Goal: Browse casually: Explore the website without a specific task or goal

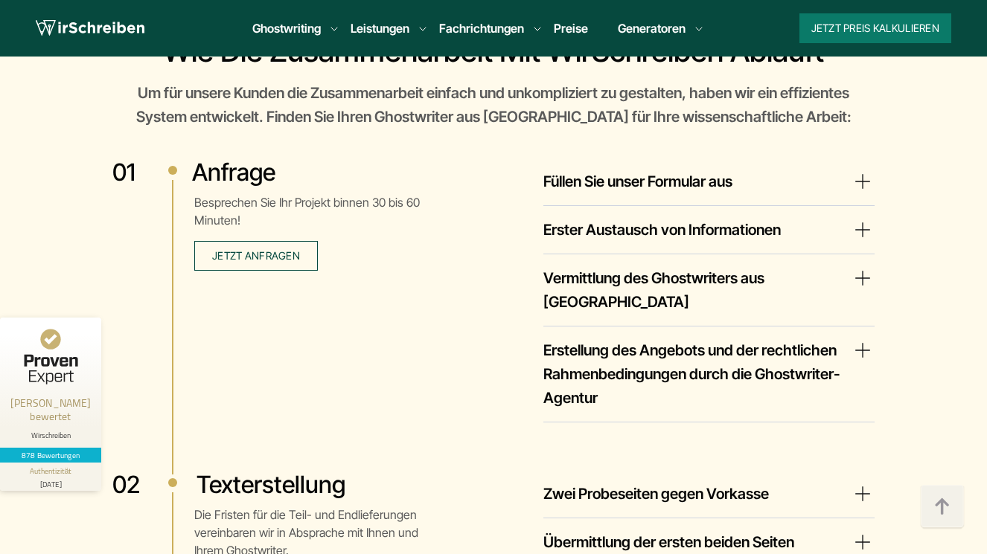
scroll to position [2662, 0]
click at [858, 176] on summary "Füllen Sie unser Formular aus" at bounding box center [708, 182] width 331 height 24
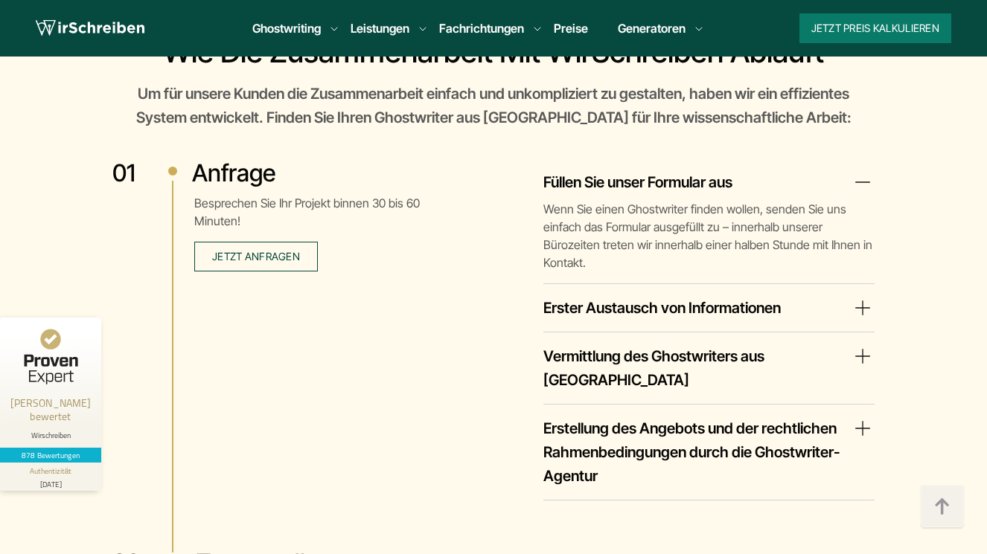
click at [863, 182] on summary "Füllen Sie unser Formular aus" at bounding box center [708, 182] width 331 height 24
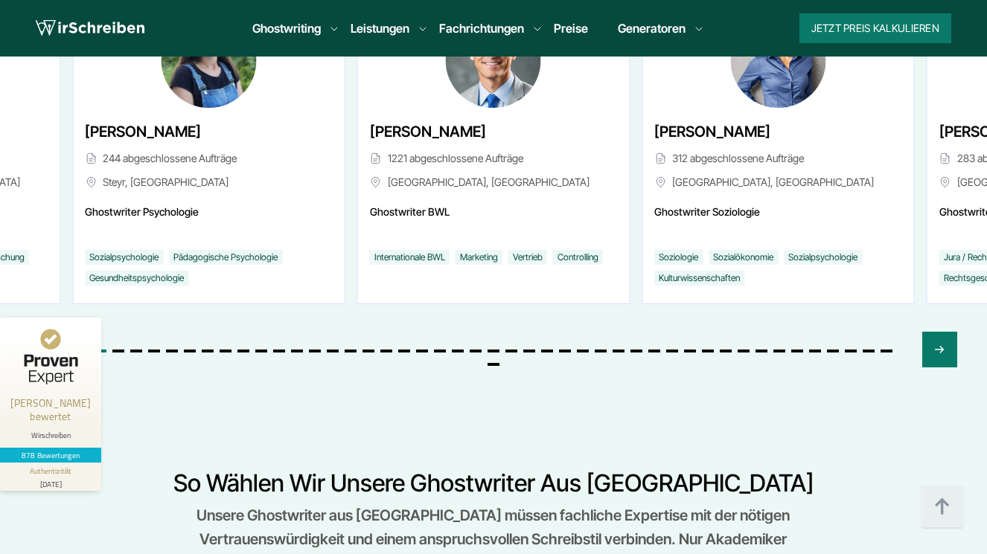
scroll to position [5939, 0]
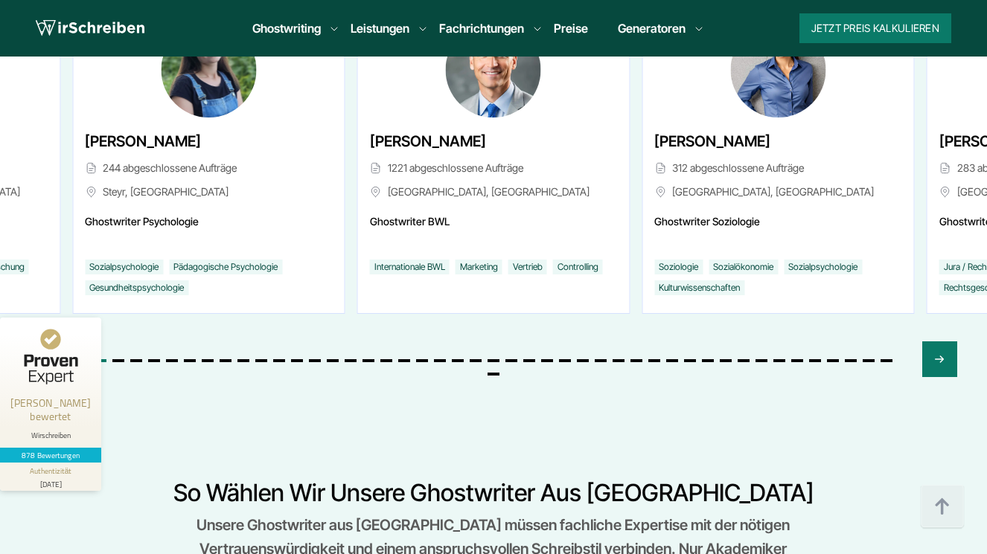
click at [48, 342] on icon "Previous slide" at bounding box center [48, 360] width 12 height 36
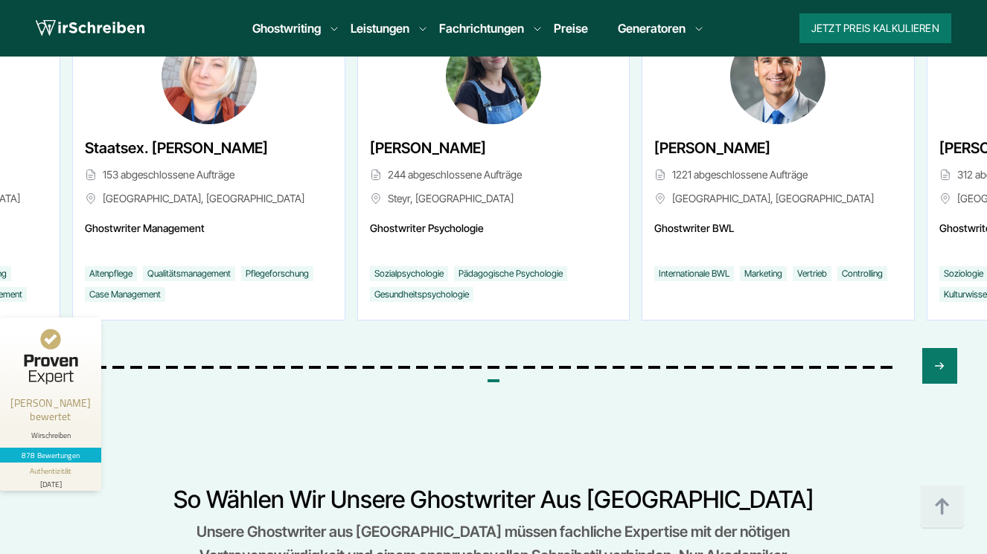
scroll to position [5930, 0]
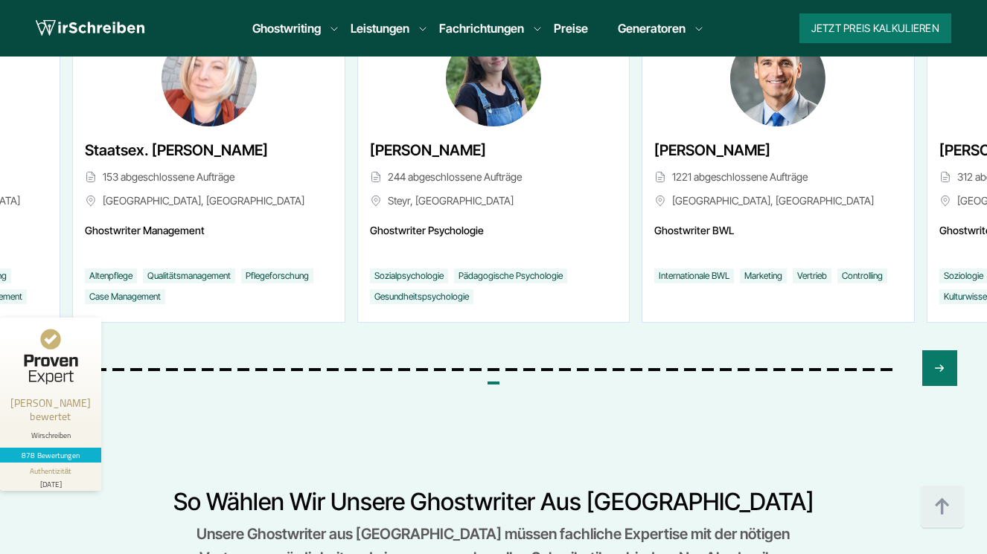
click at [46, 351] on icon "Previous slide" at bounding box center [48, 369] width 12 height 36
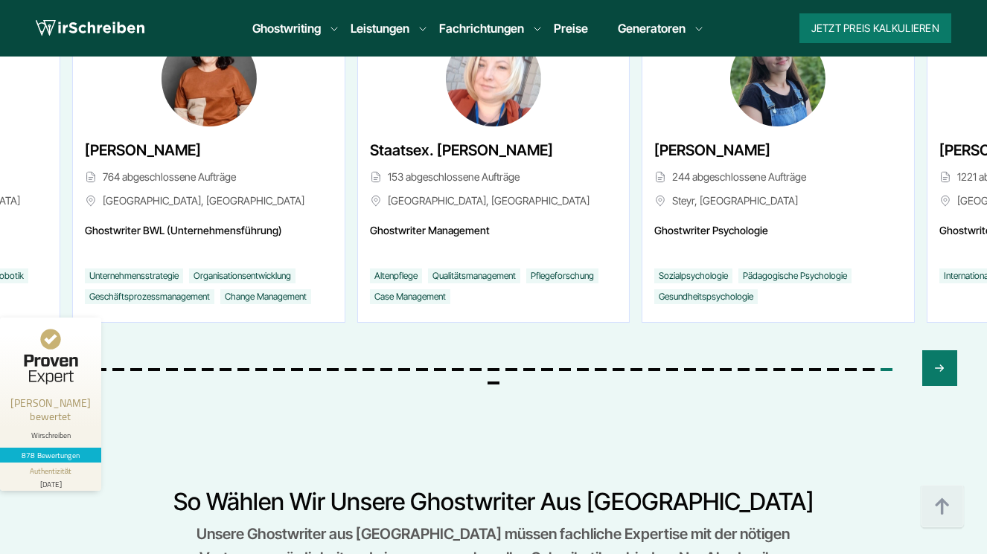
click at [46, 351] on icon "Previous slide" at bounding box center [48, 369] width 12 height 36
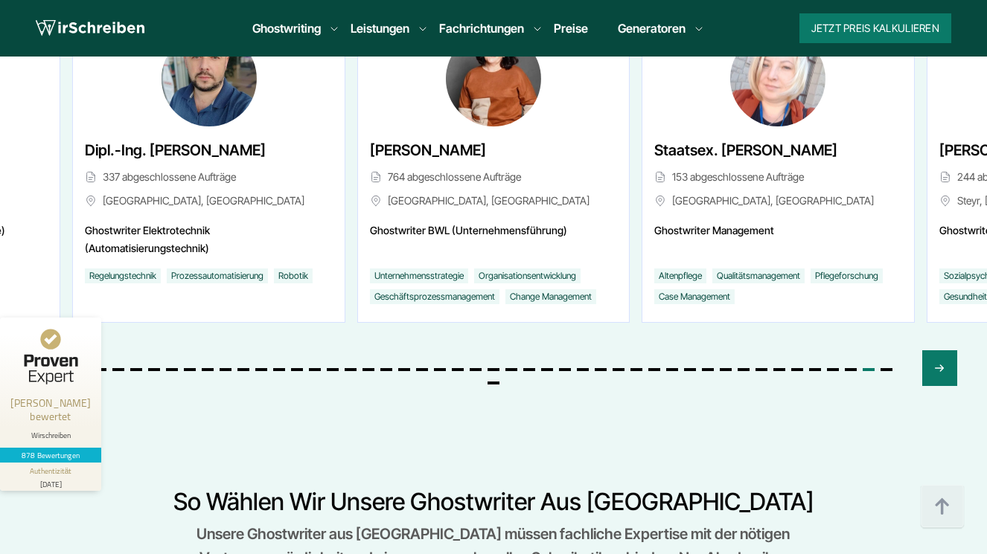
click at [46, 351] on icon "Previous slide" at bounding box center [48, 369] width 12 height 36
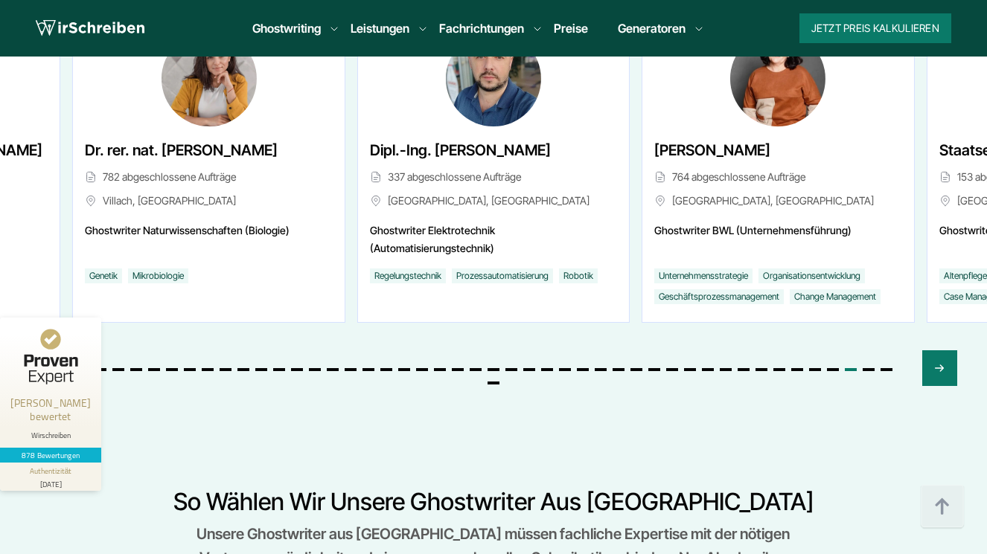
click at [46, 351] on icon "Previous slide" at bounding box center [48, 369] width 12 height 36
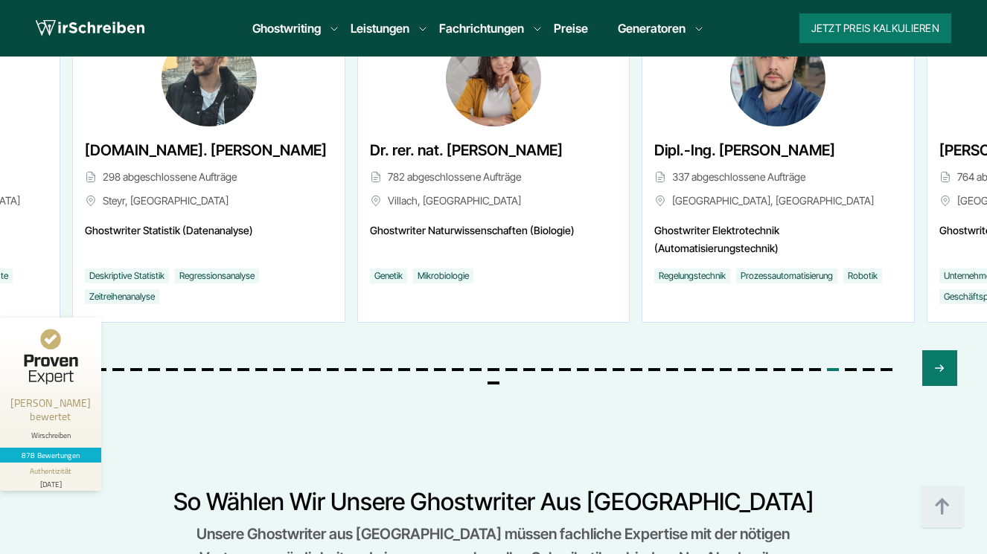
click at [46, 351] on icon "Previous slide" at bounding box center [48, 369] width 12 height 36
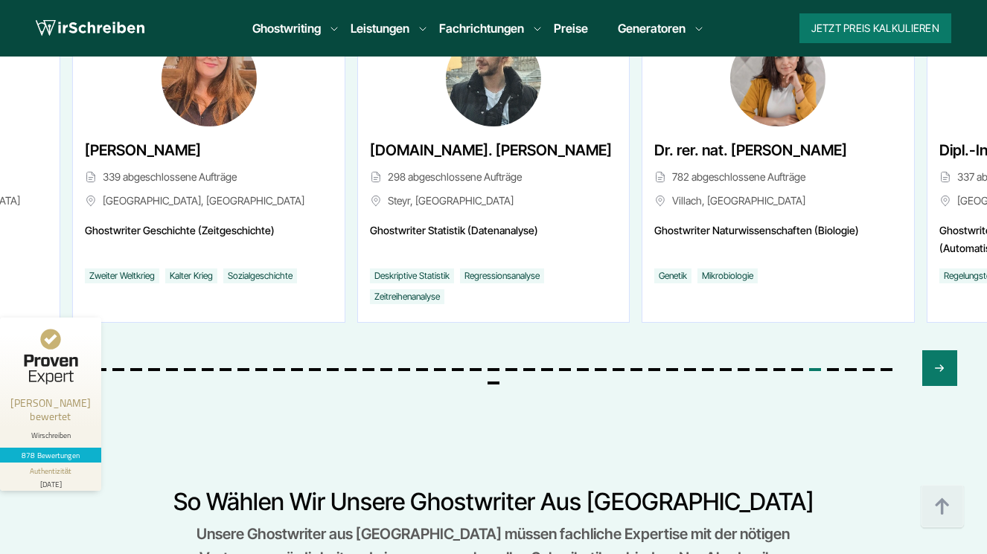
click at [46, 351] on icon "Previous slide" at bounding box center [48, 369] width 12 height 36
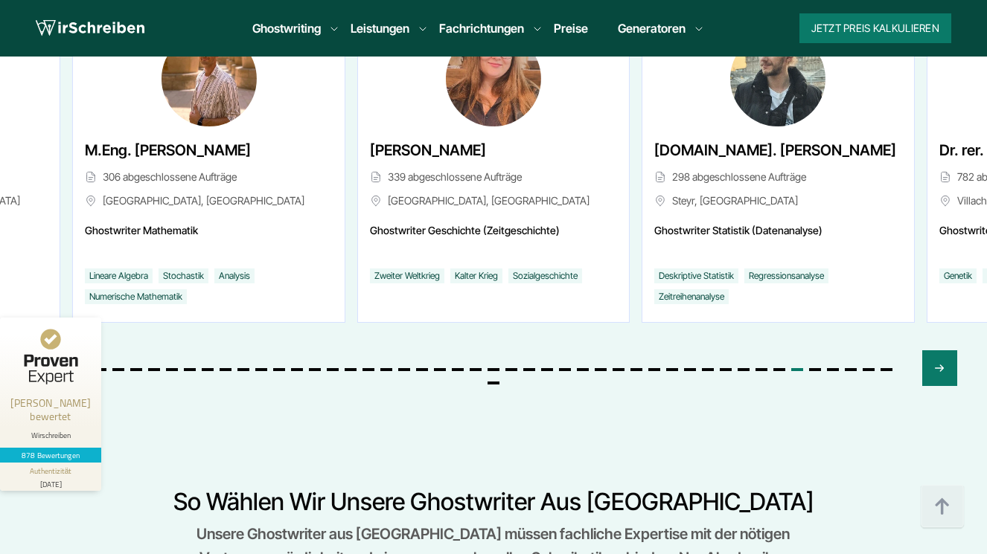
click at [46, 351] on icon "Previous slide" at bounding box center [48, 369] width 12 height 36
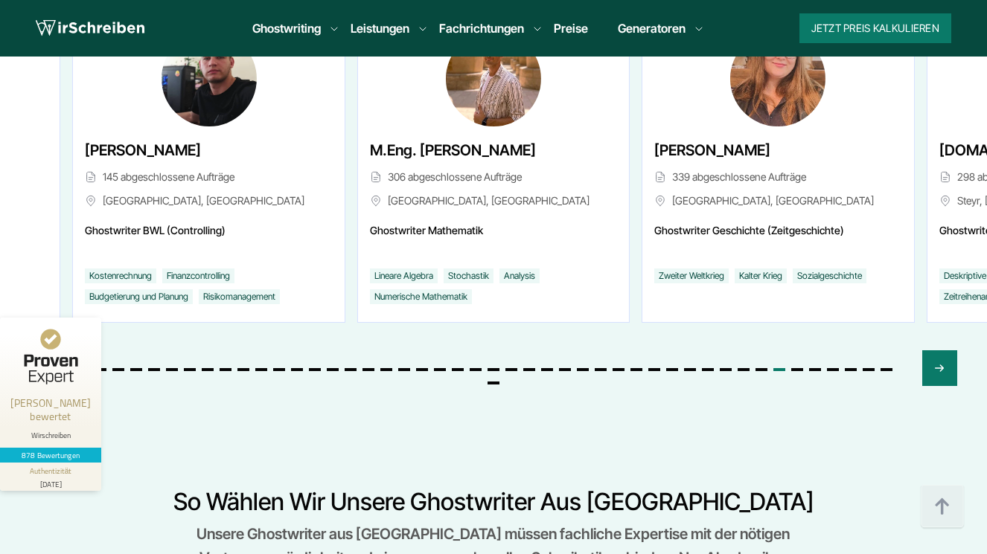
click at [46, 351] on icon "Previous slide" at bounding box center [48, 369] width 12 height 36
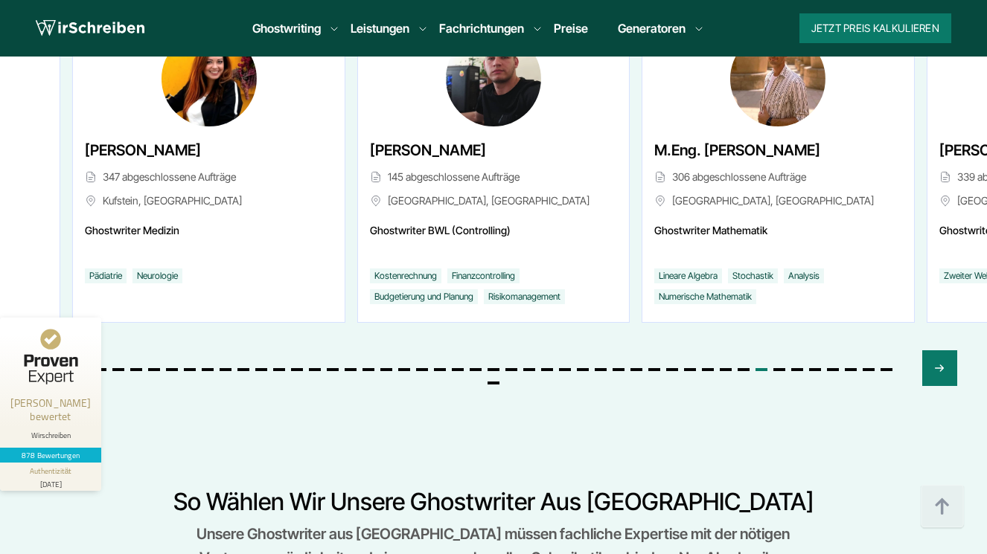
click at [46, 351] on icon "Previous slide" at bounding box center [48, 369] width 12 height 36
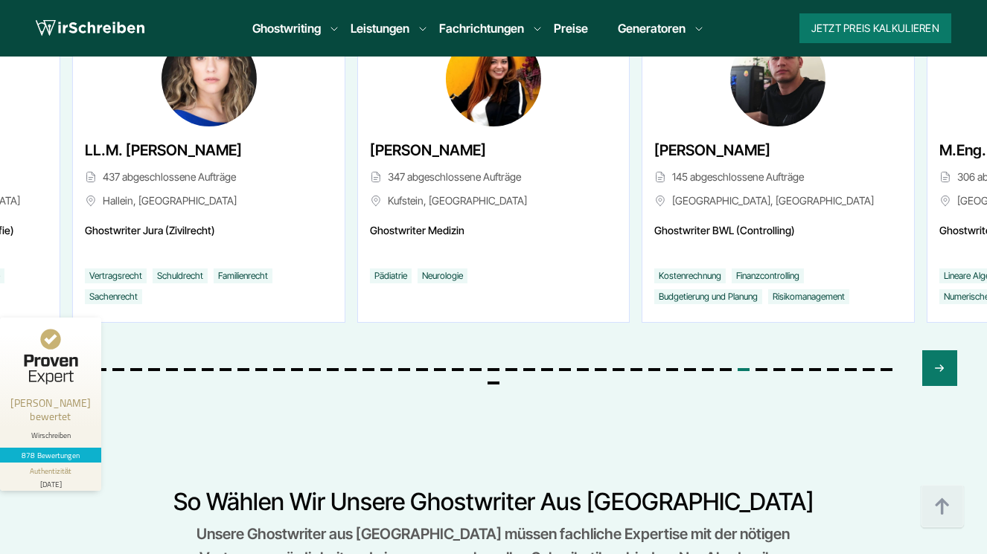
click at [46, 351] on icon "Previous slide" at bounding box center [48, 369] width 12 height 36
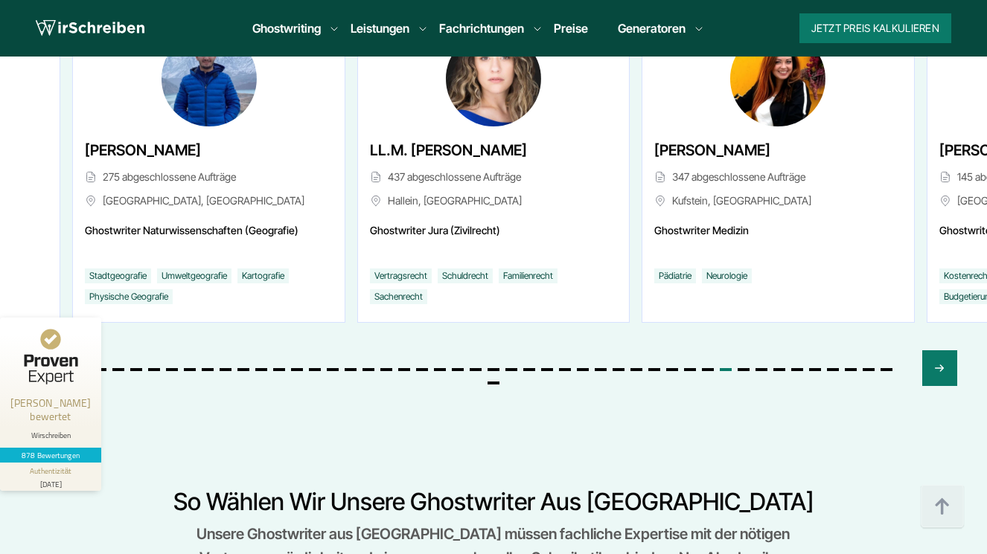
click at [46, 351] on icon "Previous slide" at bounding box center [48, 369] width 12 height 36
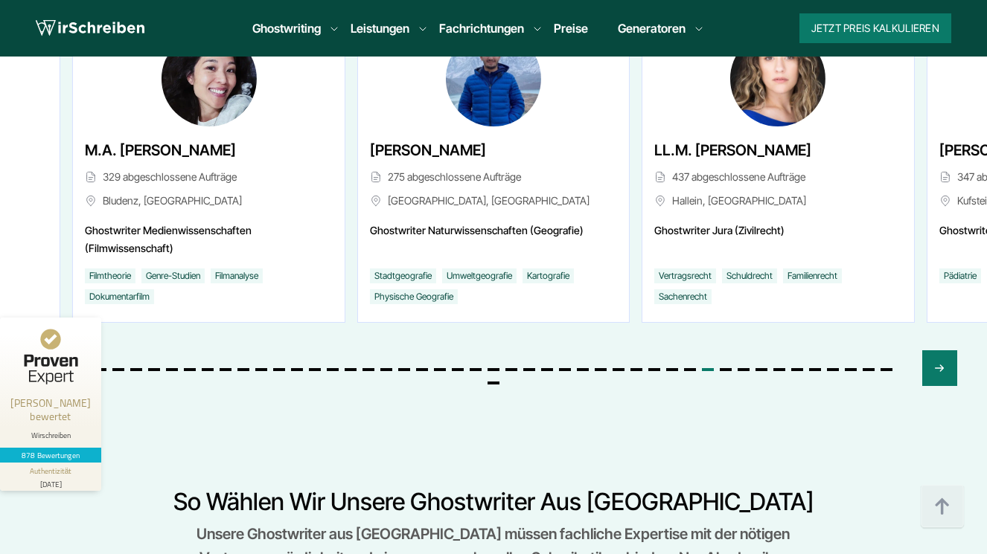
click at [46, 351] on icon "Previous slide" at bounding box center [48, 369] width 12 height 36
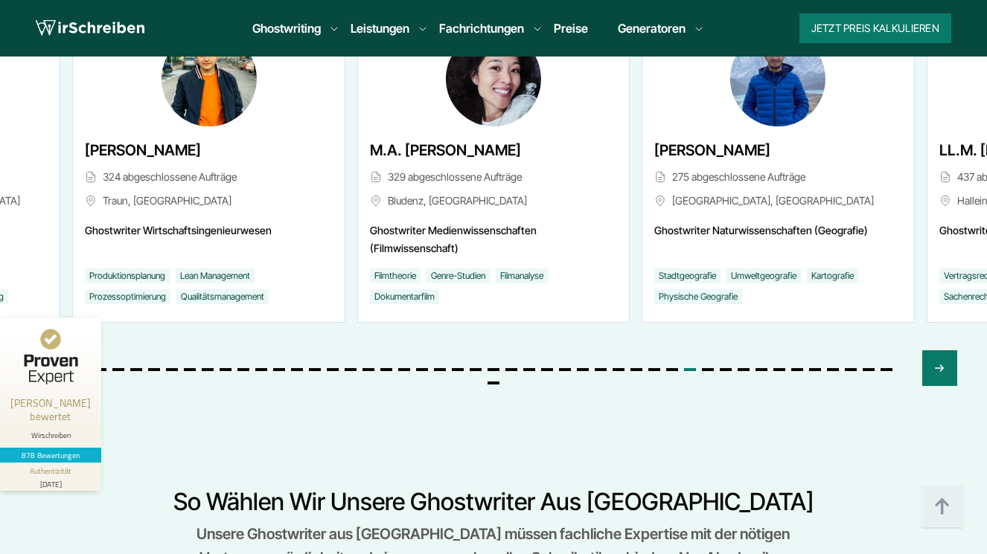
click at [46, 351] on icon "Previous slide" at bounding box center [48, 369] width 12 height 36
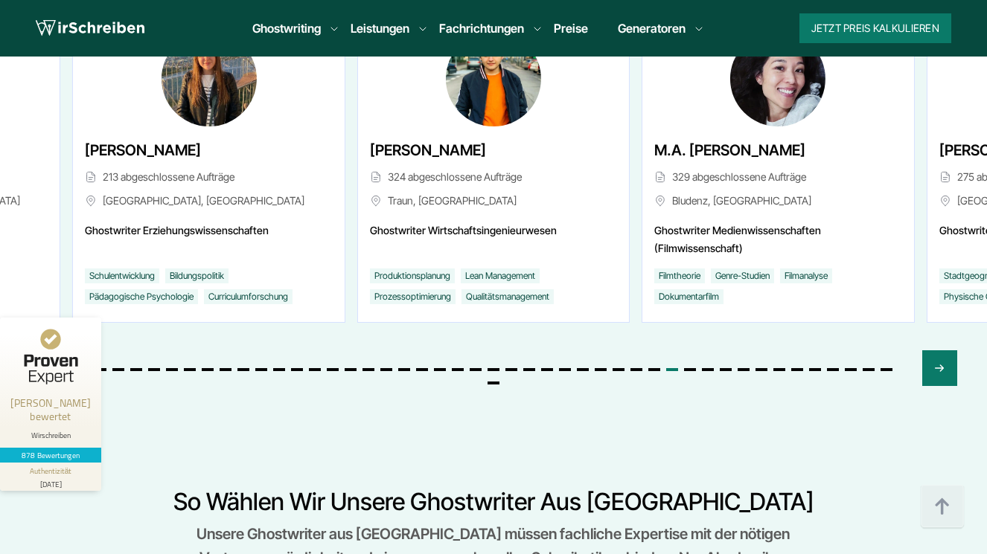
click at [46, 351] on icon "Previous slide" at bounding box center [48, 369] width 12 height 36
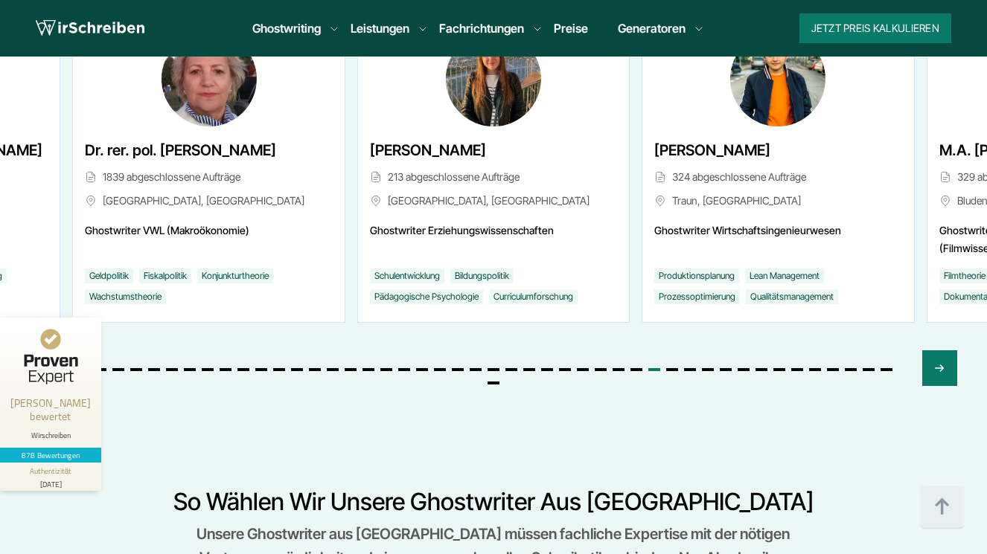
click at [46, 351] on icon "Previous slide" at bounding box center [48, 369] width 12 height 36
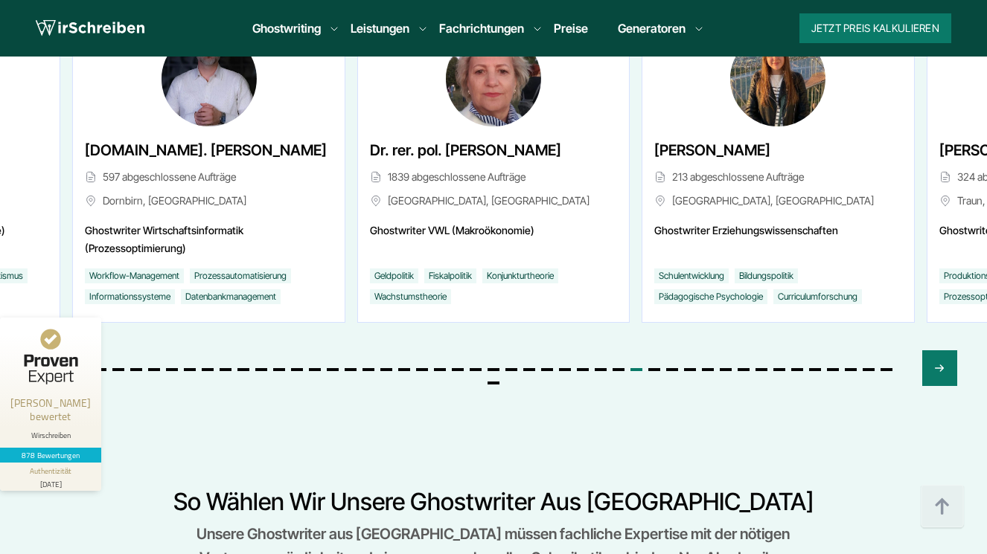
click at [46, 351] on icon "Previous slide" at bounding box center [48, 369] width 12 height 36
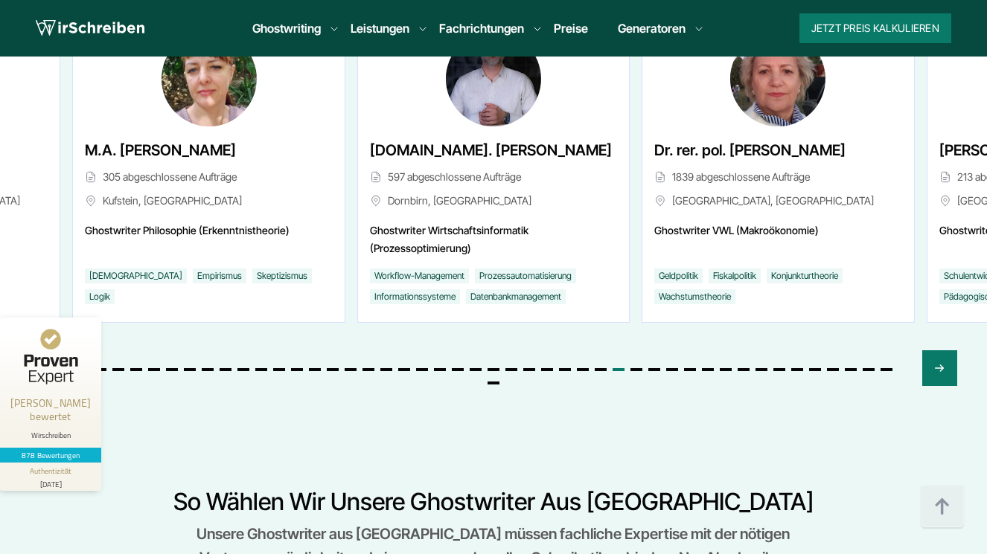
click at [46, 351] on icon "Previous slide" at bounding box center [48, 369] width 12 height 36
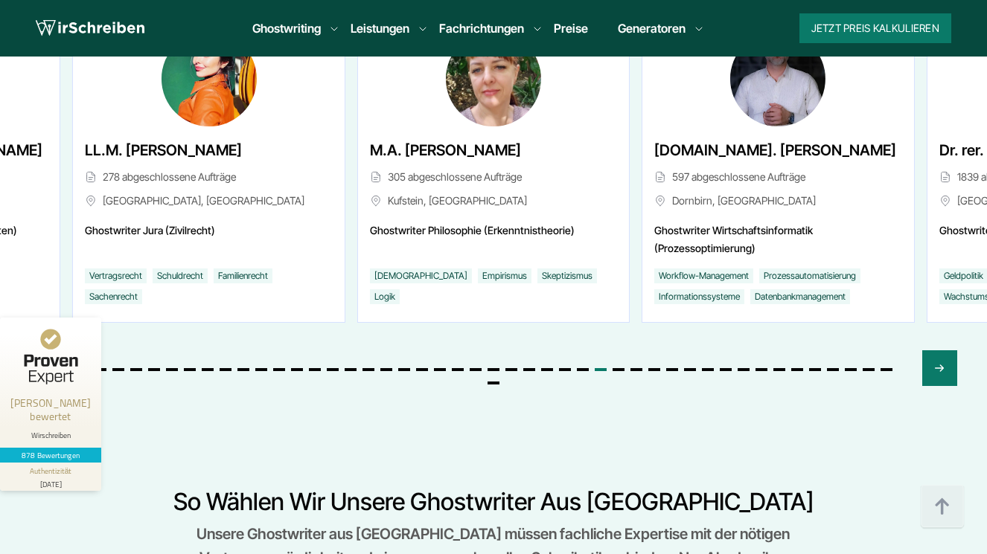
click at [46, 351] on icon "Previous slide" at bounding box center [48, 369] width 12 height 36
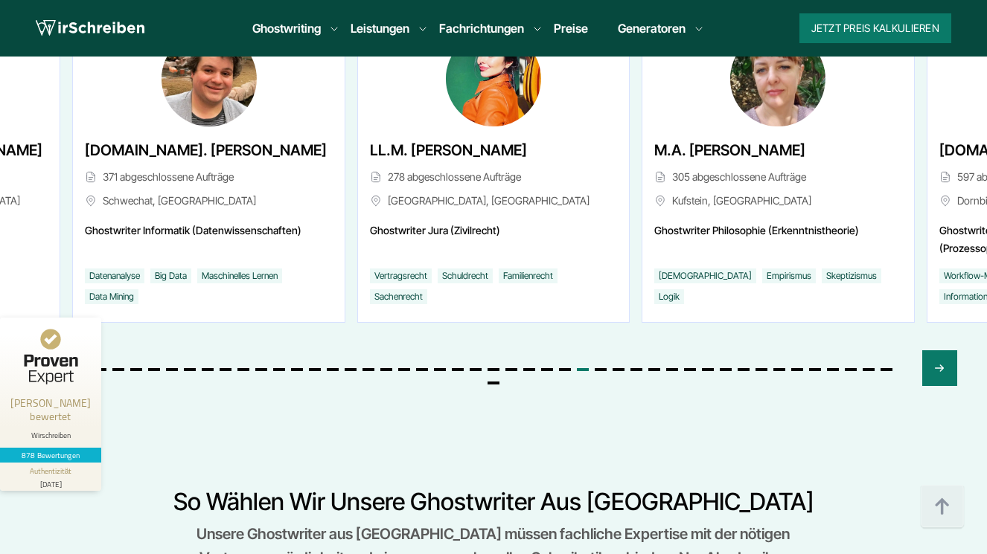
click at [46, 351] on icon "Previous slide" at bounding box center [48, 369] width 12 height 36
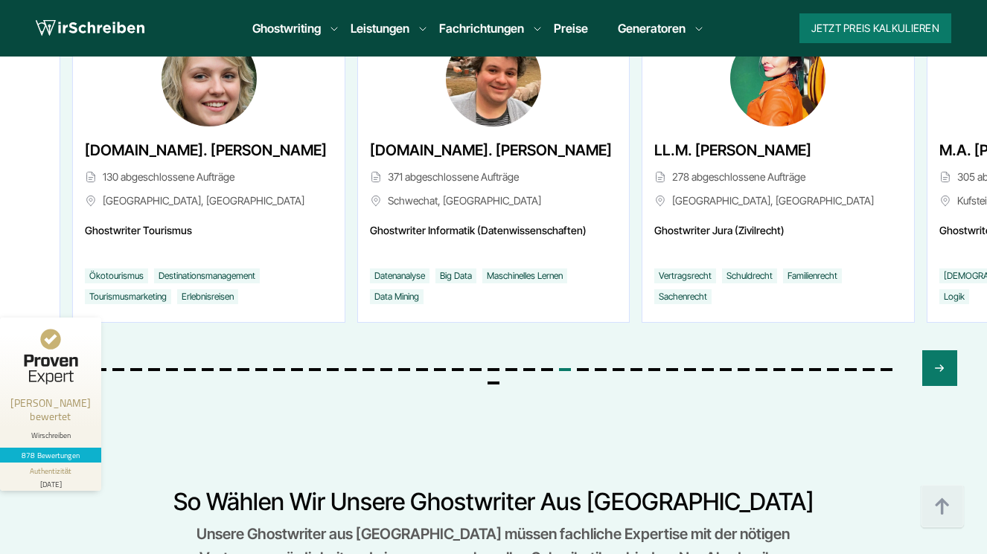
click at [46, 351] on icon "Previous slide" at bounding box center [48, 369] width 12 height 36
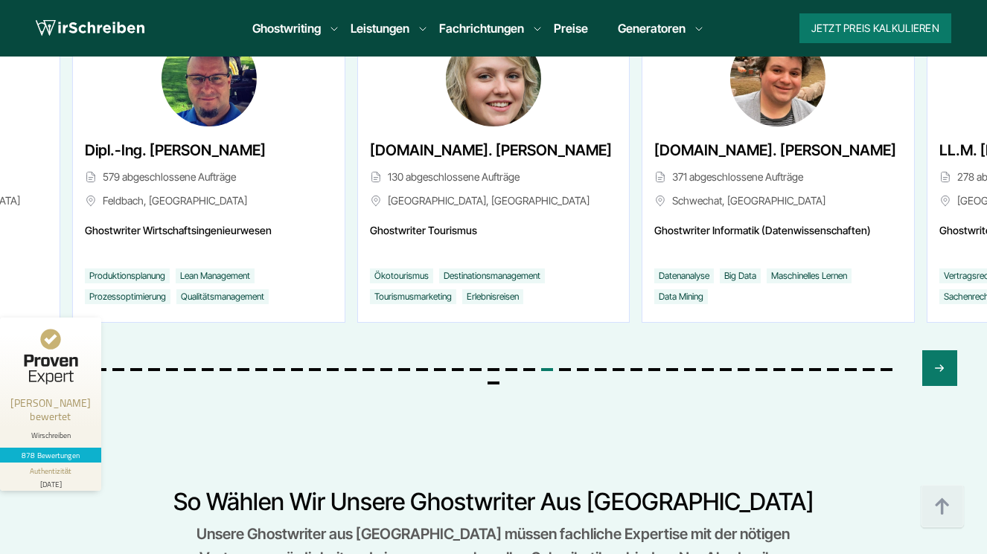
click at [46, 351] on icon "Previous slide" at bounding box center [48, 369] width 12 height 36
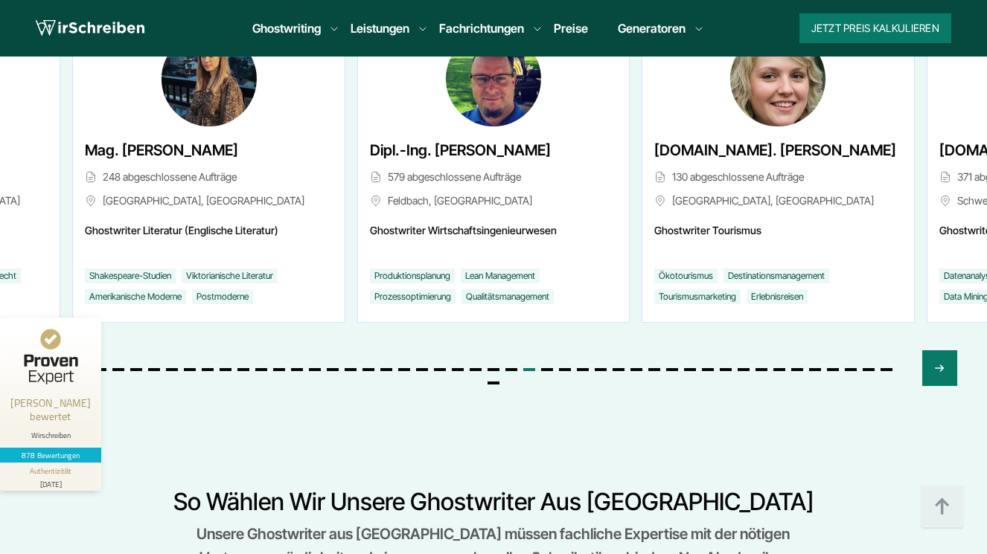
click at [46, 351] on icon "Previous slide" at bounding box center [48, 369] width 12 height 36
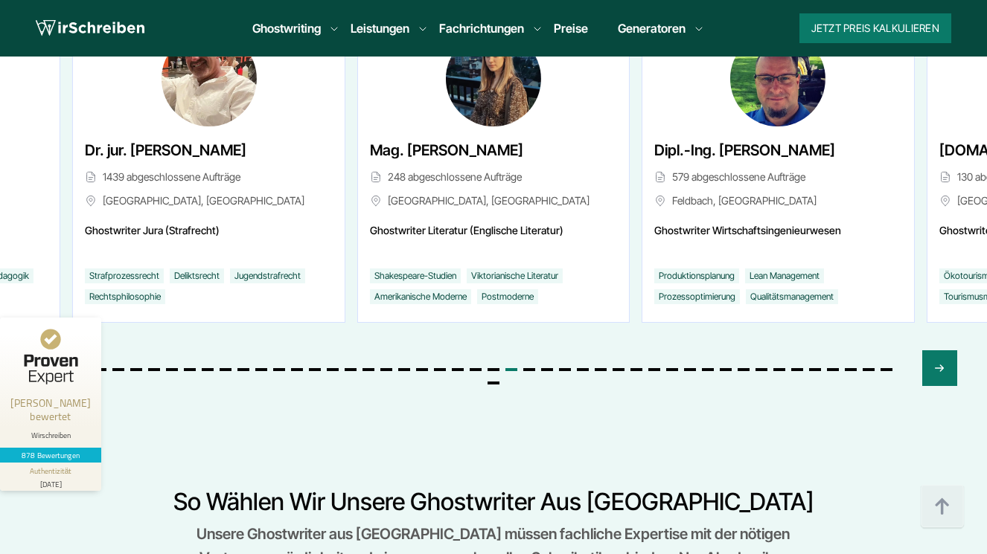
click at [46, 351] on icon "Previous slide" at bounding box center [48, 369] width 12 height 36
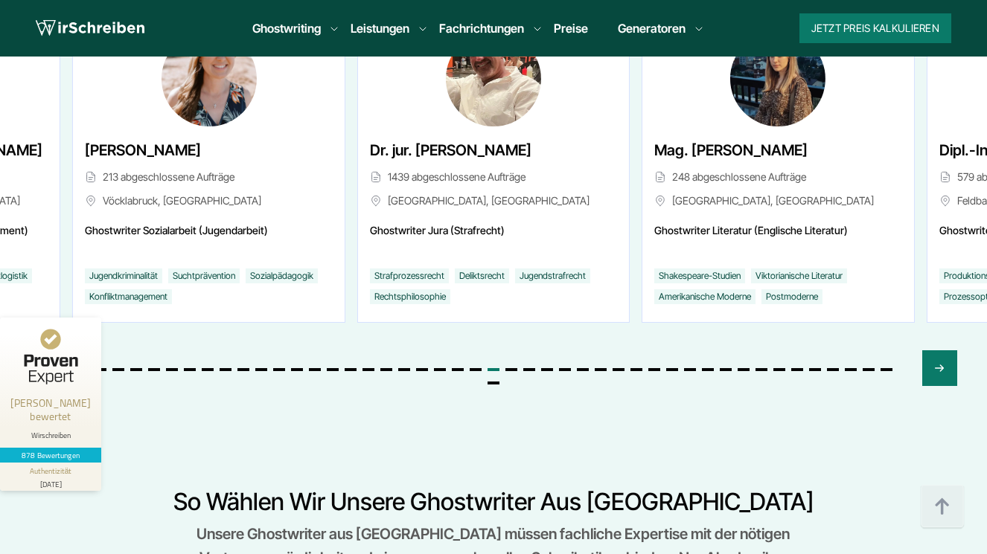
click at [46, 351] on icon "Previous slide" at bounding box center [48, 369] width 12 height 36
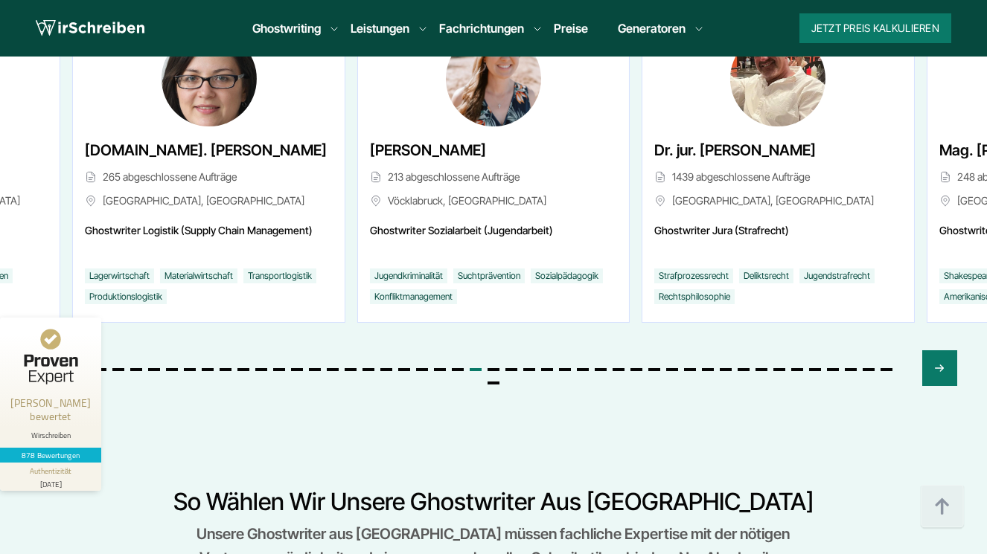
click at [46, 351] on icon "Previous slide" at bounding box center [48, 369] width 12 height 36
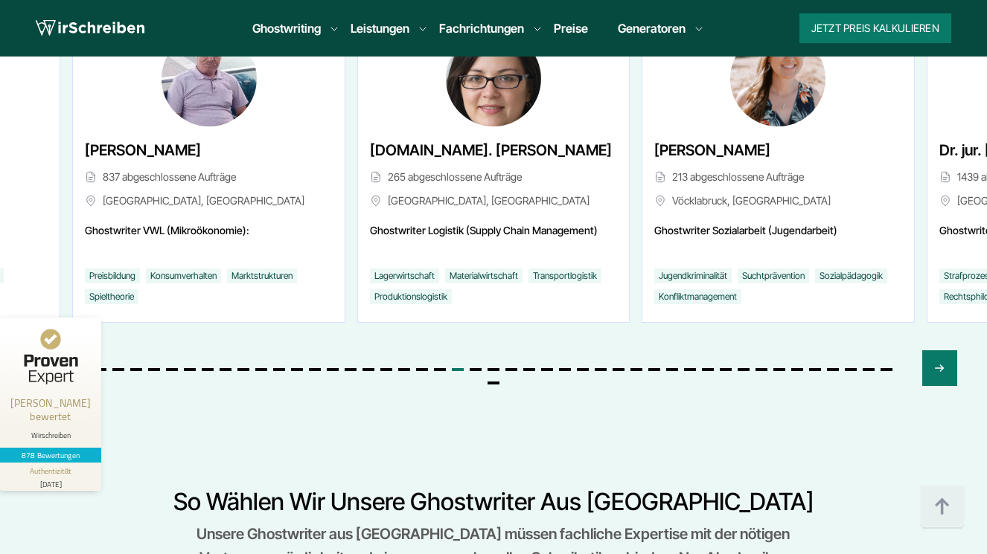
click at [46, 351] on icon "Previous slide" at bounding box center [48, 369] width 12 height 36
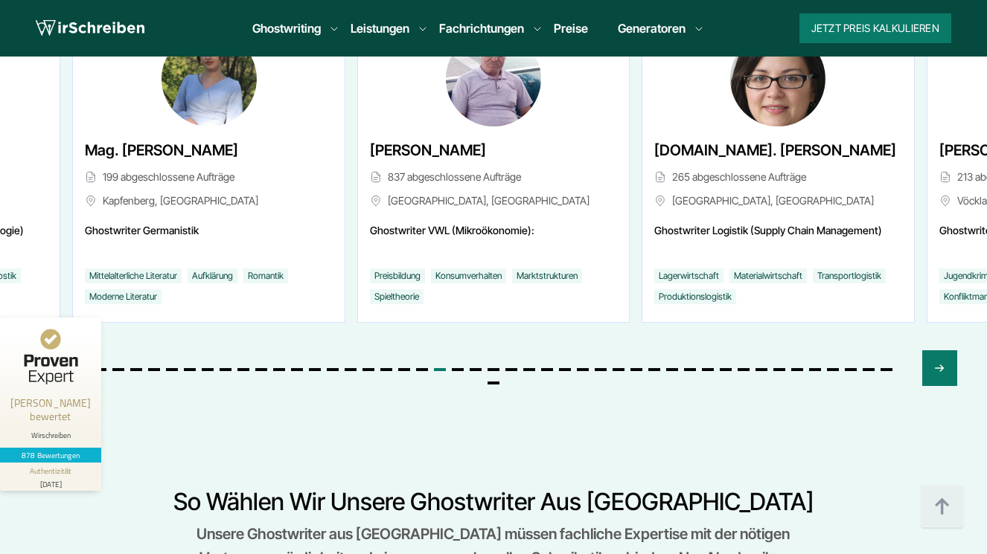
click at [46, 351] on icon "Previous slide" at bounding box center [48, 369] width 12 height 36
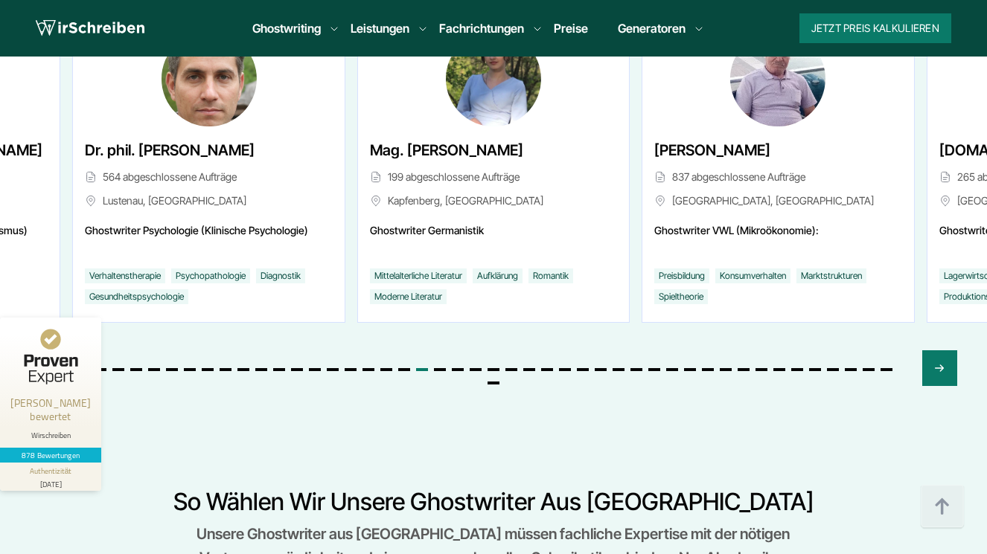
click at [46, 351] on icon "Previous slide" at bounding box center [48, 369] width 12 height 36
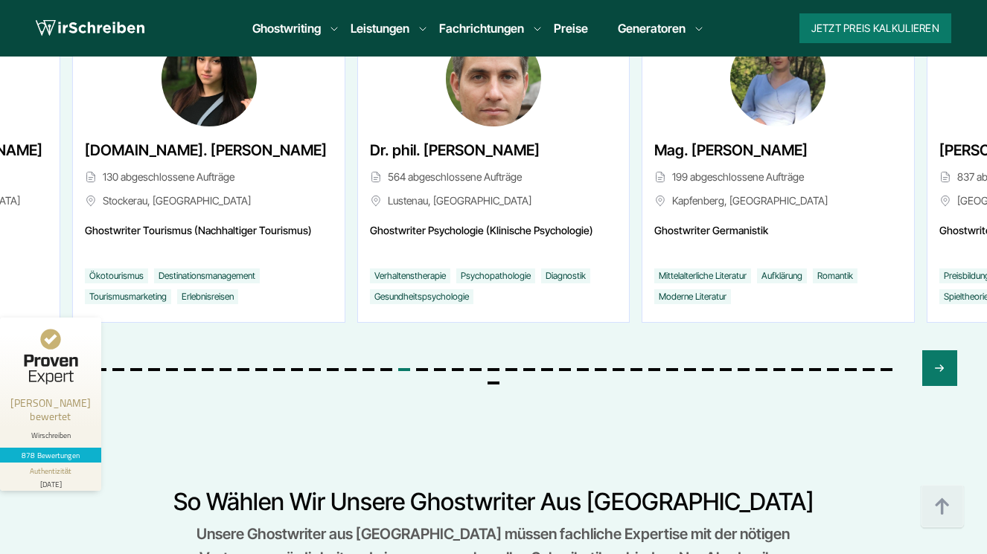
click at [46, 351] on icon "Previous slide" at bounding box center [48, 369] width 12 height 36
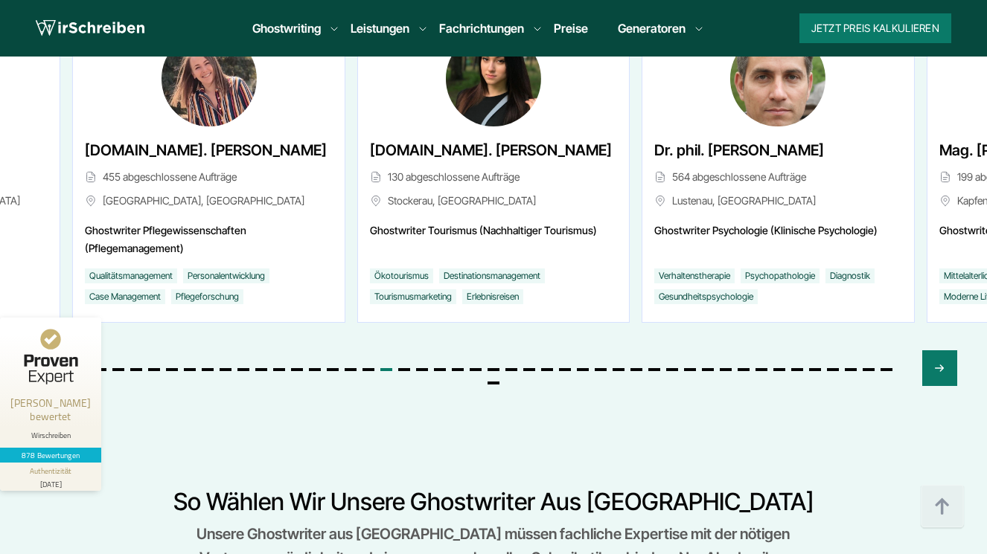
click at [46, 351] on icon "Previous slide" at bounding box center [48, 369] width 12 height 36
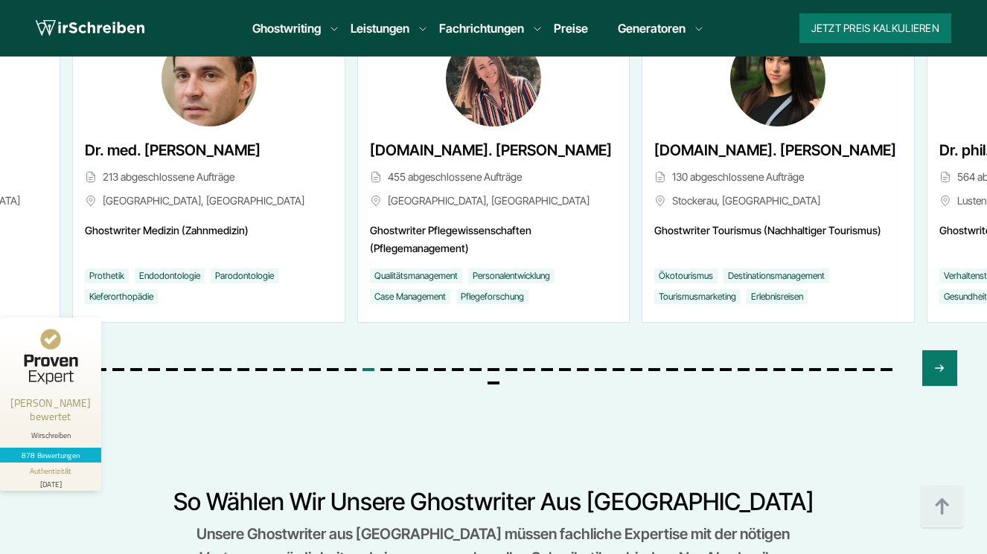
click at [46, 351] on icon "Previous slide" at bounding box center [48, 369] width 12 height 36
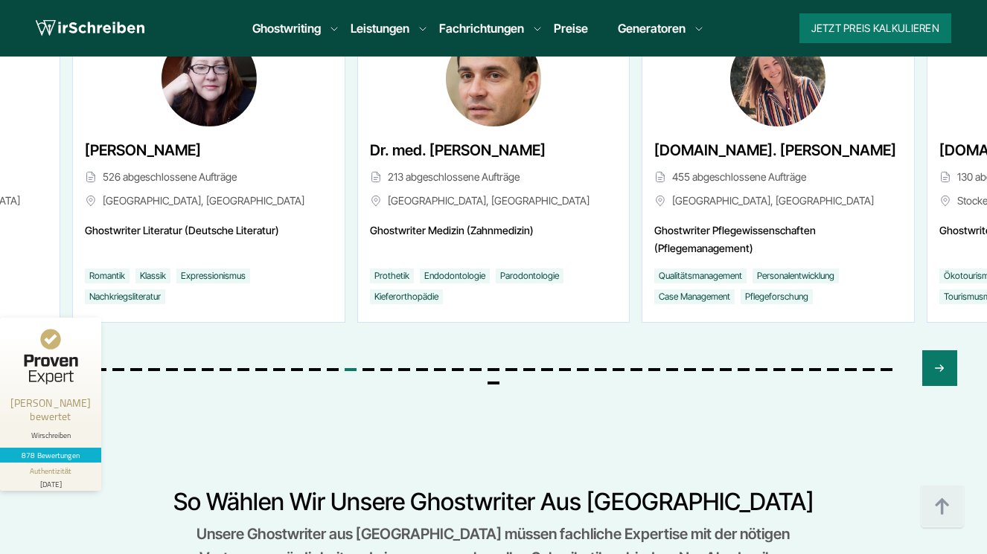
click at [46, 351] on icon "Previous slide" at bounding box center [48, 369] width 12 height 36
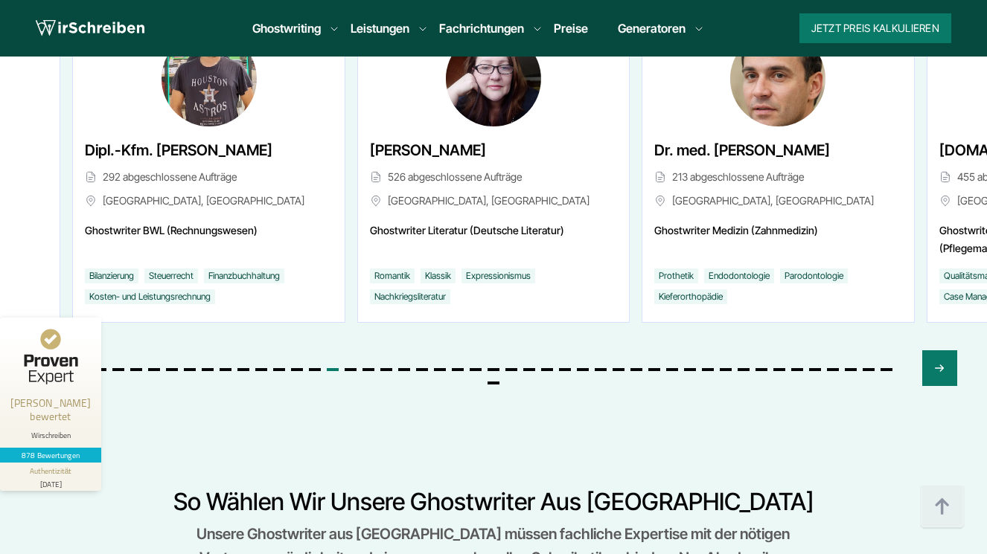
click at [46, 351] on icon "Previous slide" at bounding box center [48, 369] width 12 height 36
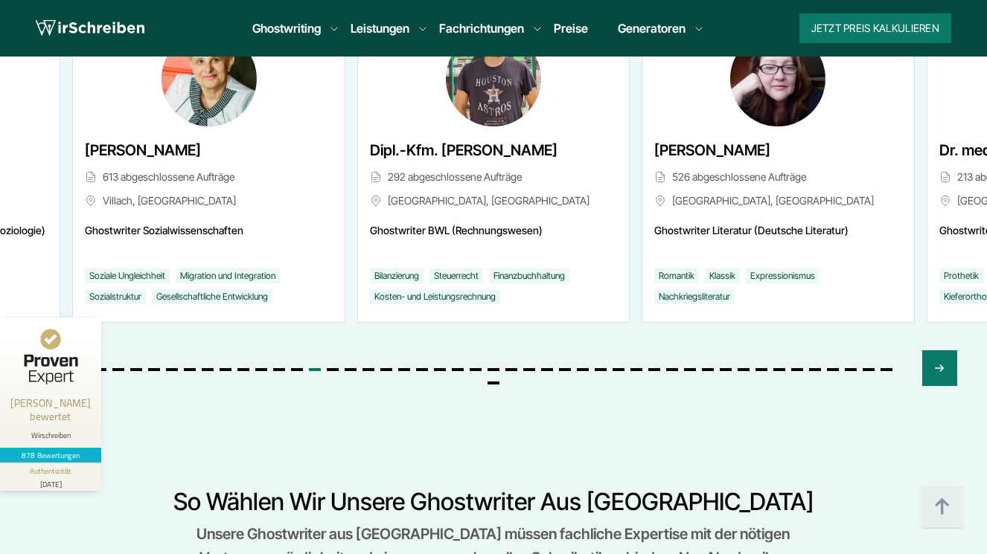
click at [46, 365] on icon "Previous slide" at bounding box center [47, 368] width 7 height 7
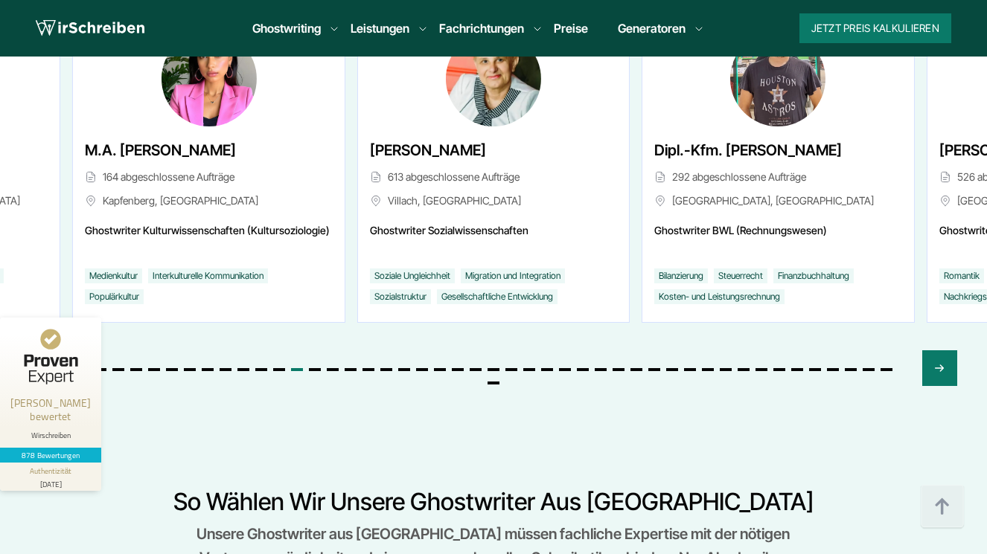
click at [46, 365] on icon "Previous slide" at bounding box center [47, 368] width 7 height 7
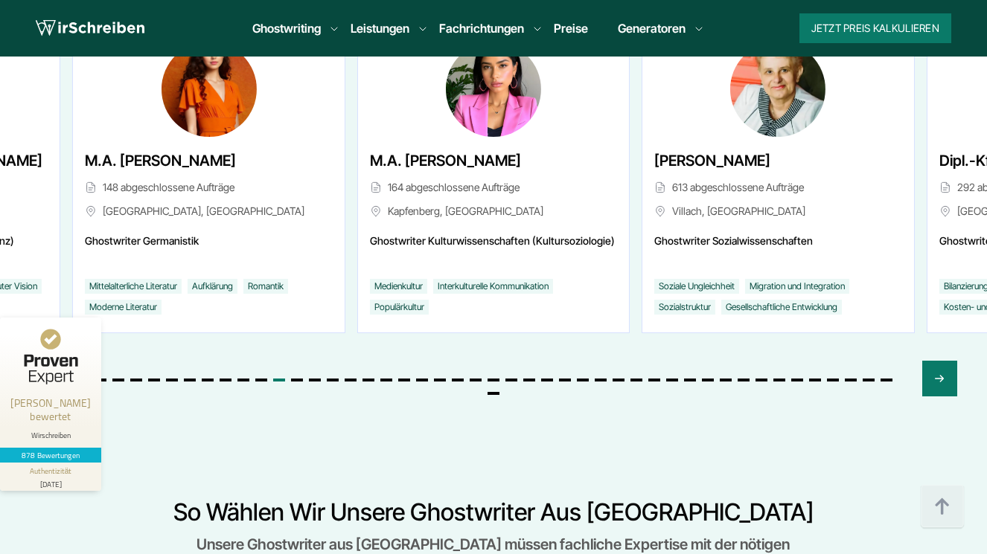
scroll to position [5922, 0]
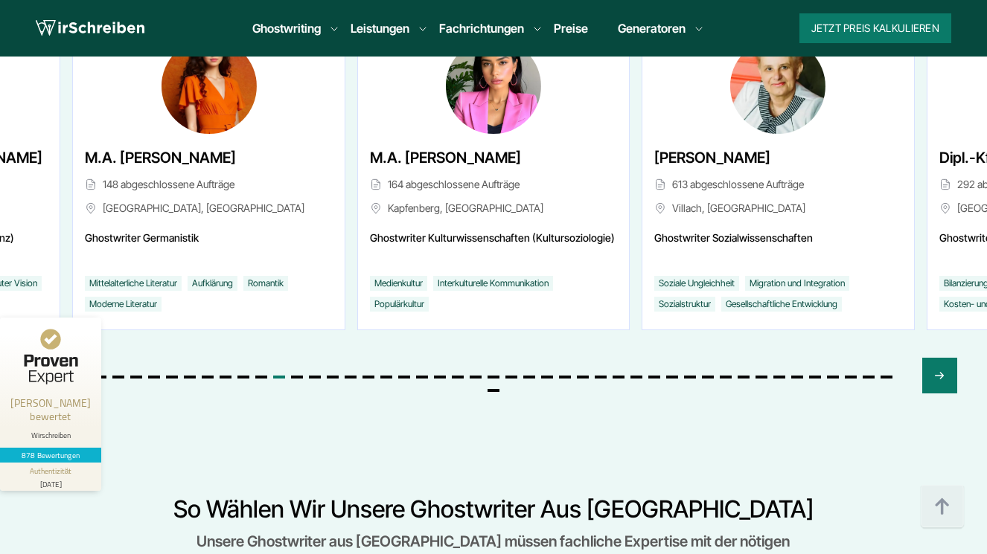
click at [46, 358] on icon "Previous slide" at bounding box center [48, 376] width 12 height 36
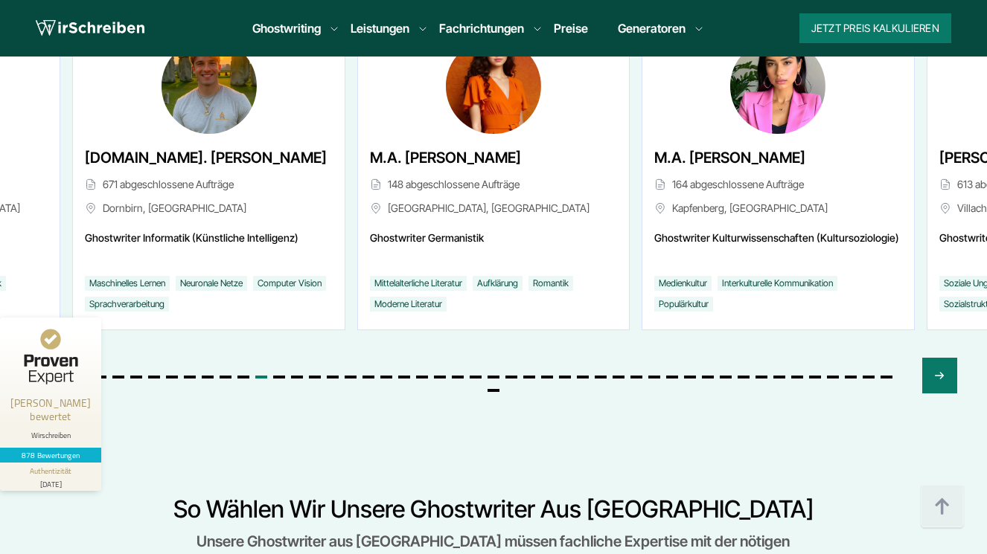
click at [46, 358] on icon "Previous slide" at bounding box center [48, 376] width 12 height 36
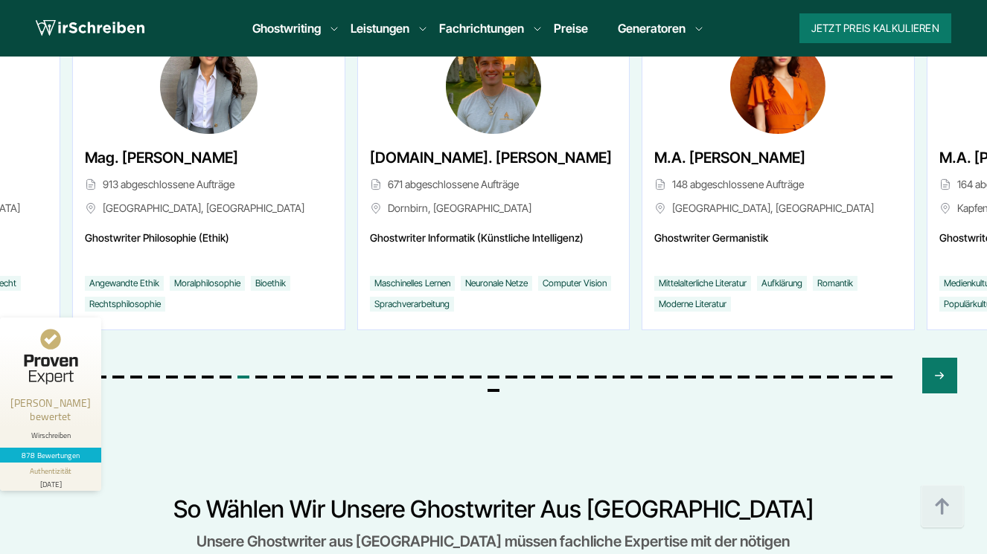
click at [46, 358] on icon "Previous slide" at bounding box center [48, 376] width 12 height 36
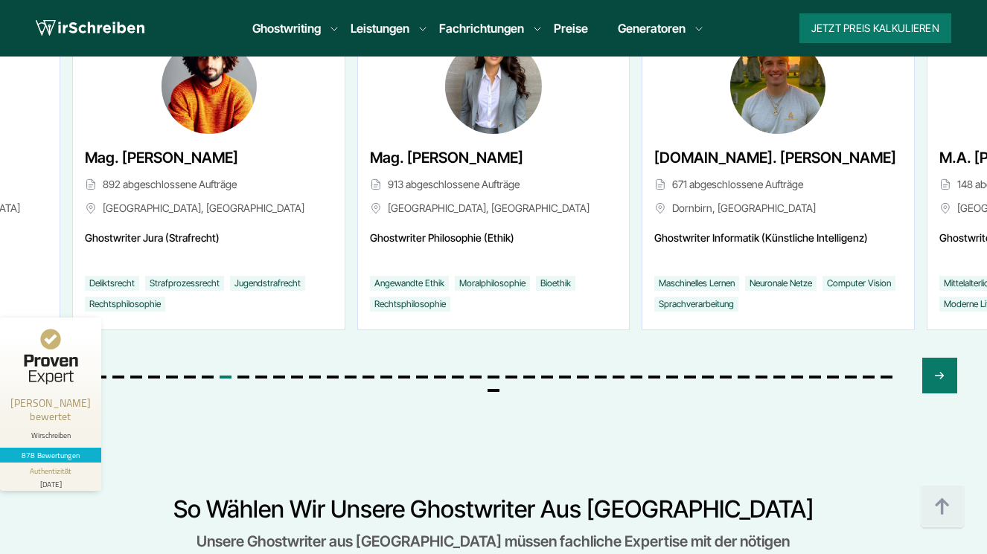
click at [46, 358] on icon "Previous slide" at bounding box center [48, 376] width 12 height 36
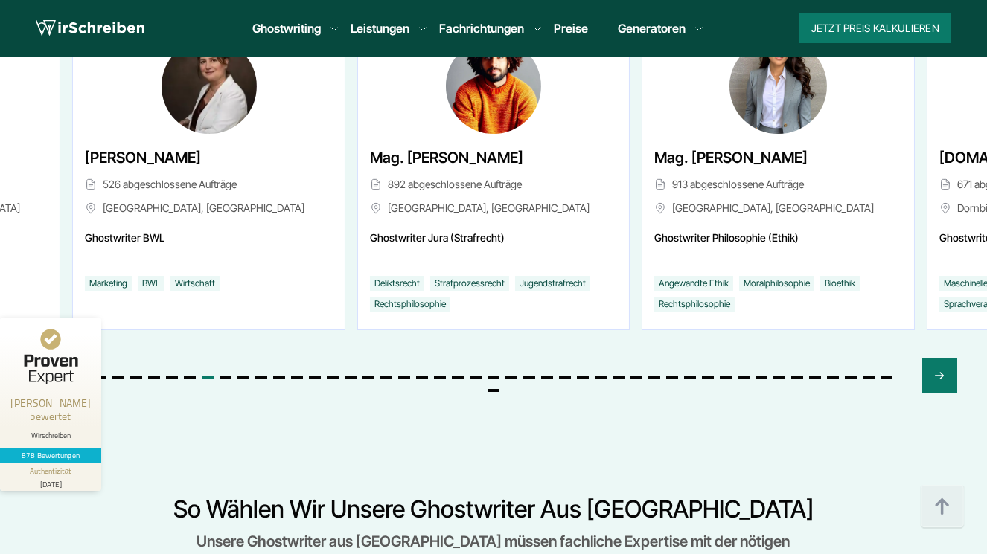
click at [46, 358] on icon "Previous slide" at bounding box center [48, 376] width 12 height 36
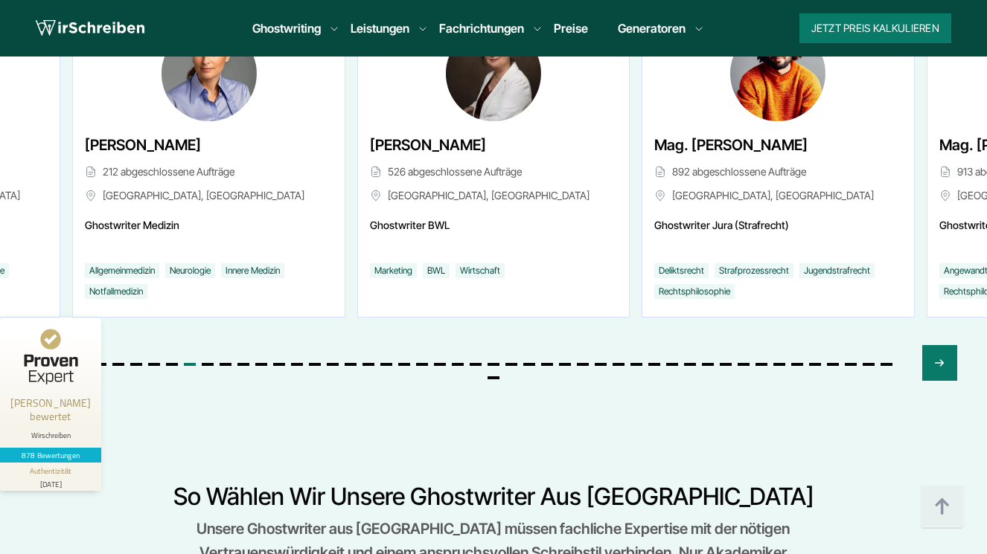
scroll to position [5936, 0]
click at [38, 345] on div "Previous slide" at bounding box center [47, 363] width 35 height 36
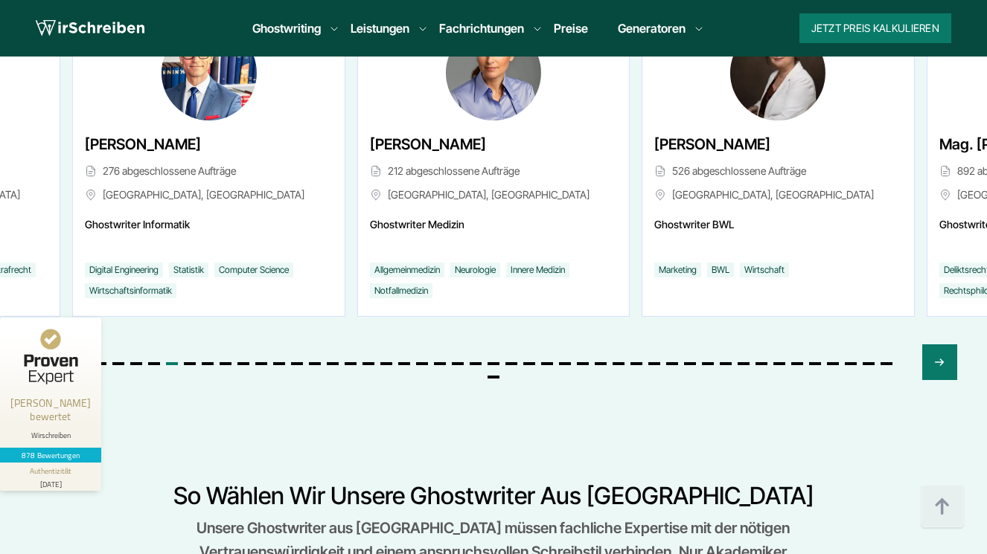
click at [38, 345] on div "Previous slide" at bounding box center [47, 363] width 35 height 36
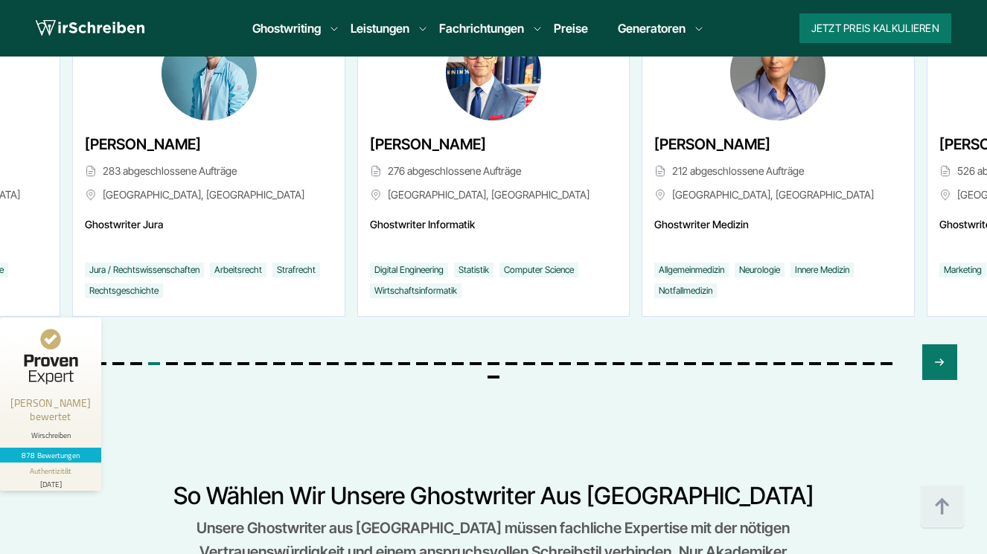
click at [38, 345] on div "Previous slide" at bounding box center [47, 363] width 35 height 36
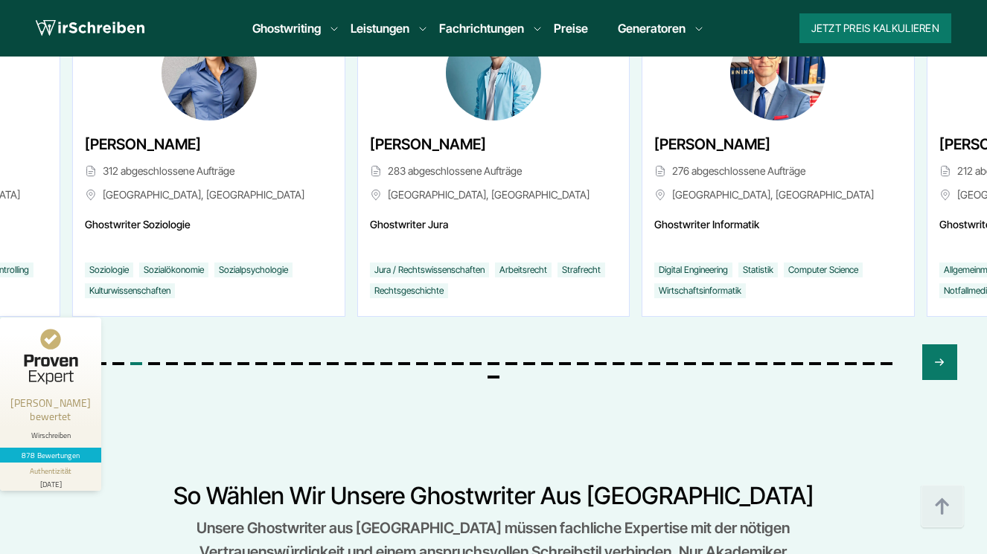
click at [38, 345] on div "Previous slide" at bounding box center [47, 363] width 35 height 36
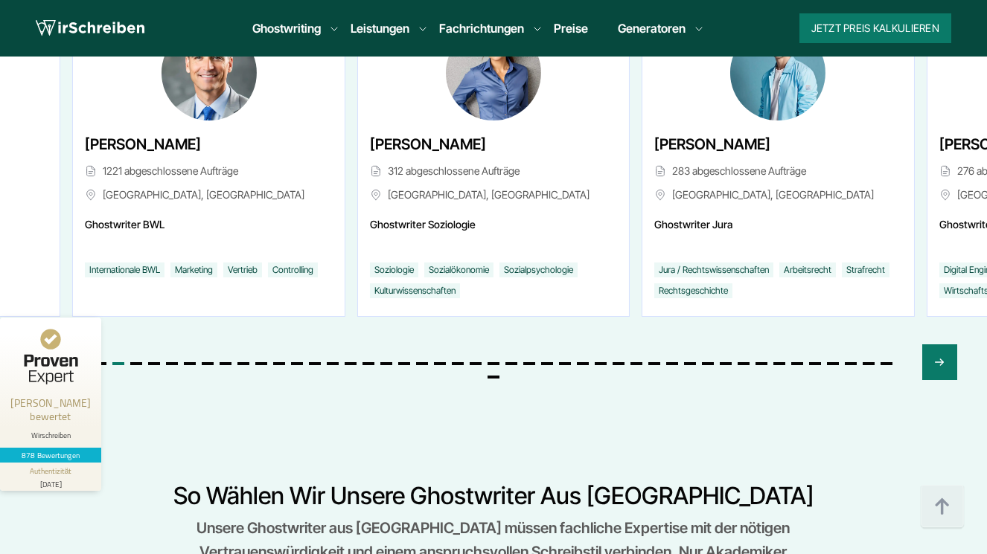
click at [38, 345] on div "Previous slide" at bounding box center [47, 363] width 35 height 36
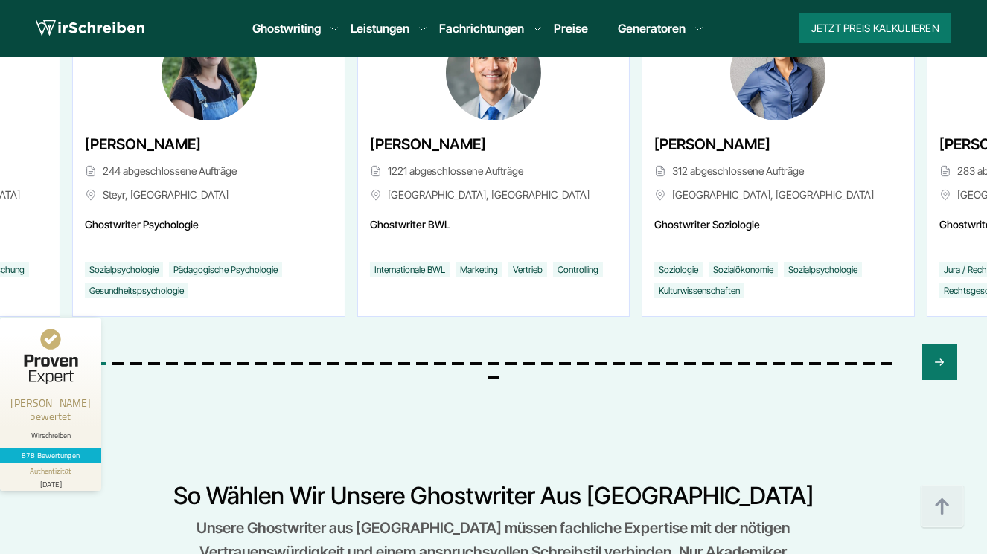
click at [38, 345] on div "Previous slide" at bounding box center [47, 363] width 35 height 36
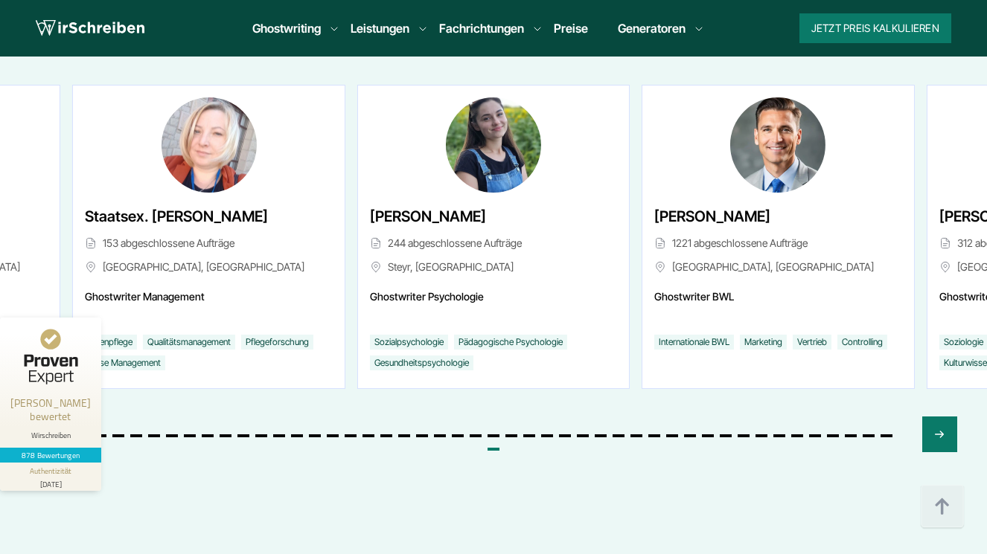
scroll to position [5914, 0]
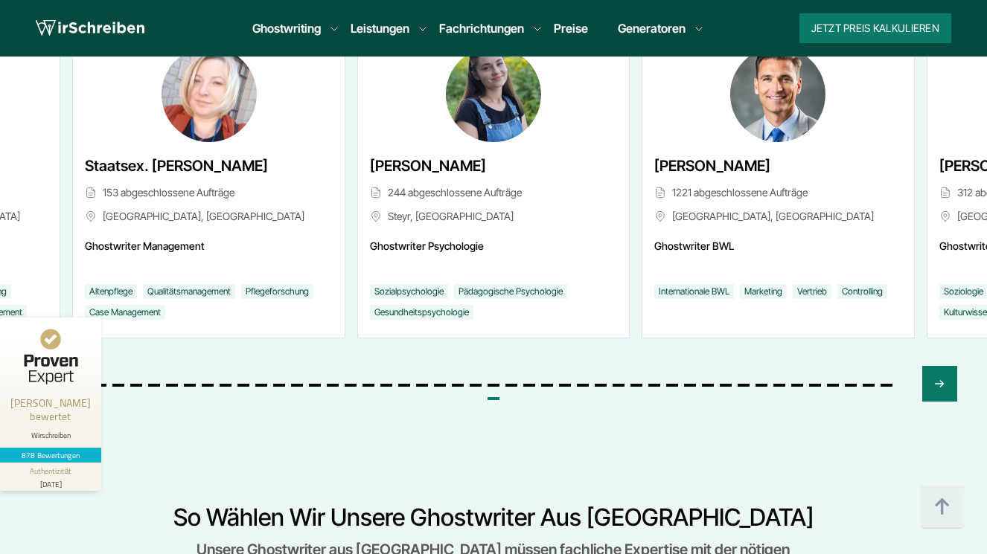
click at [42, 339] on div at bounding box center [493, 374] width 927 height 70
click at [43, 366] on icon "Previous slide" at bounding box center [48, 384] width 12 height 36
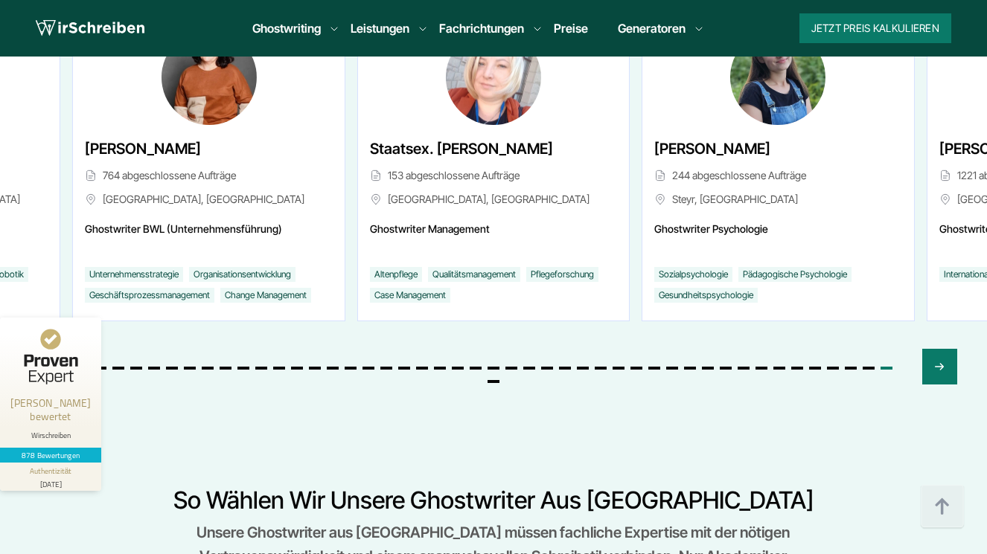
scroll to position [5932, 0]
click at [37, 348] on div "Previous slide" at bounding box center [47, 366] width 35 height 36
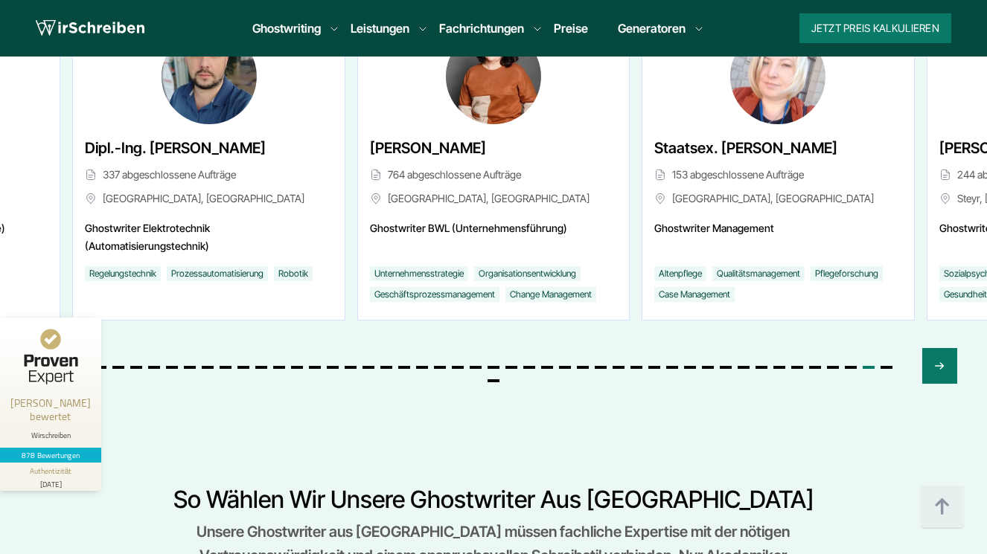
click at [37, 348] on div "Previous slide" at bounding box center [47, 366] width 35 height 36
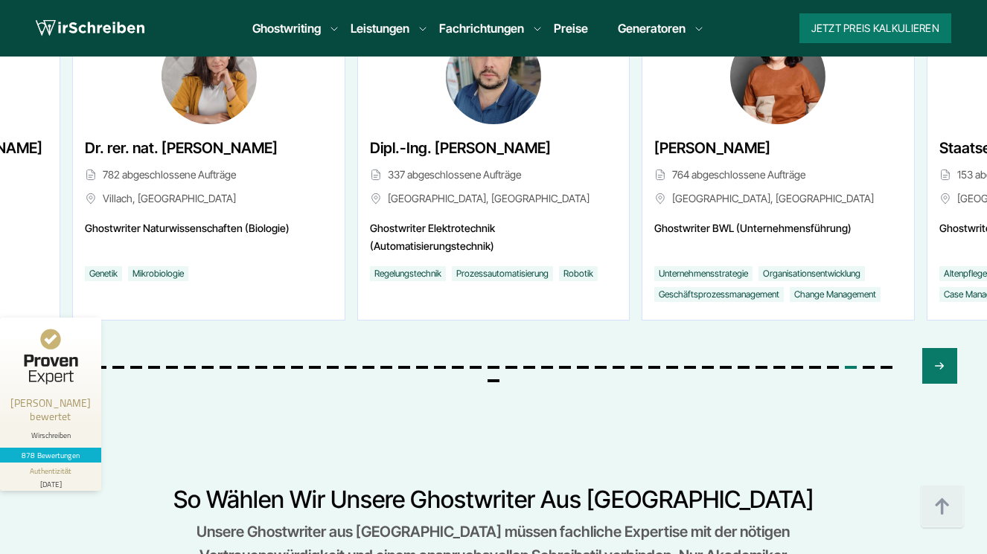
click at [37, 348] on div "Previous slide" at bounding box center [47, 366] width 35 height 36
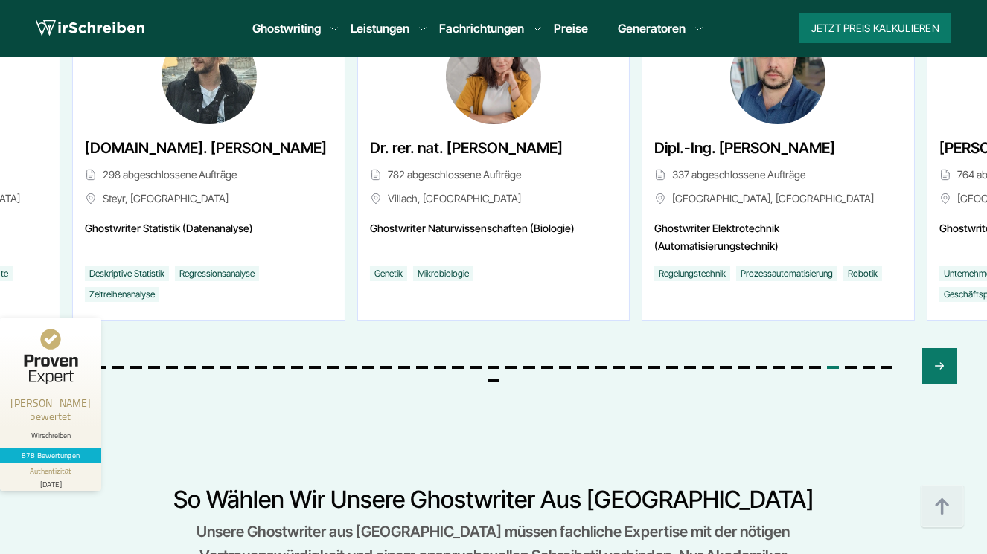
click at [37, 348] on div "Previous slide" at bounding box center [47, 366] width 35 height 36
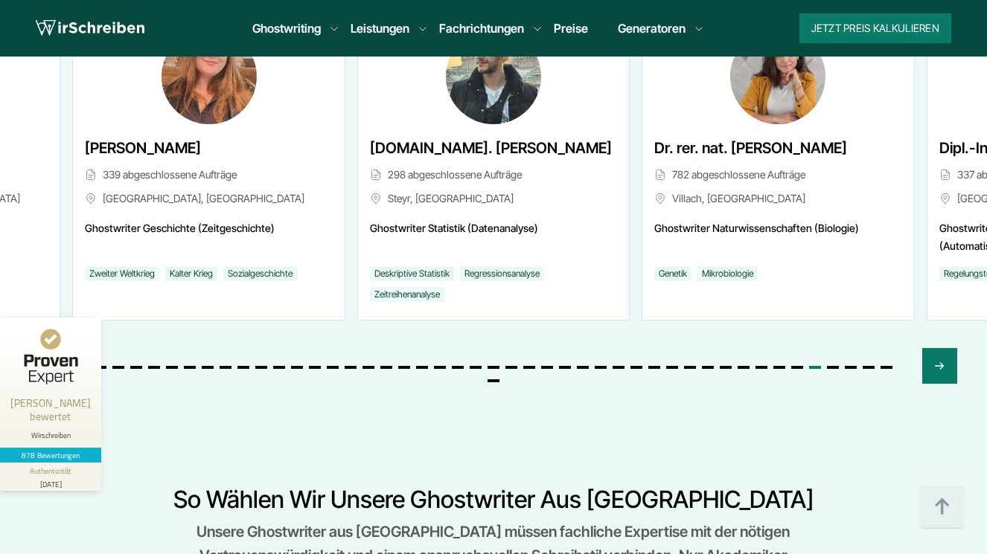
click at [37, 348] on div "Previous slide" at bounding box center [47, 366] width 35 height 36
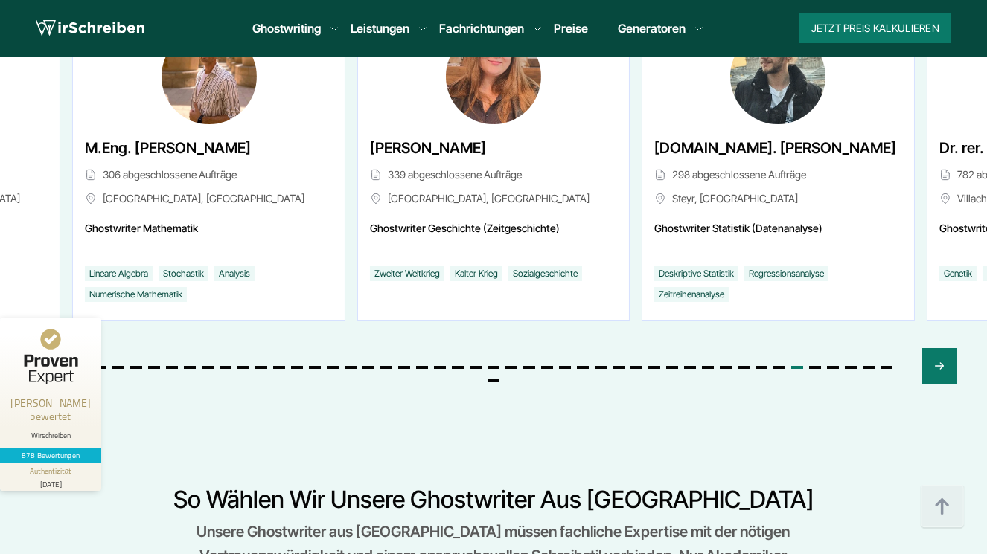
click at [37, 348] on div "Previous slide" at bounding box center [47, 366] width 35 height 36
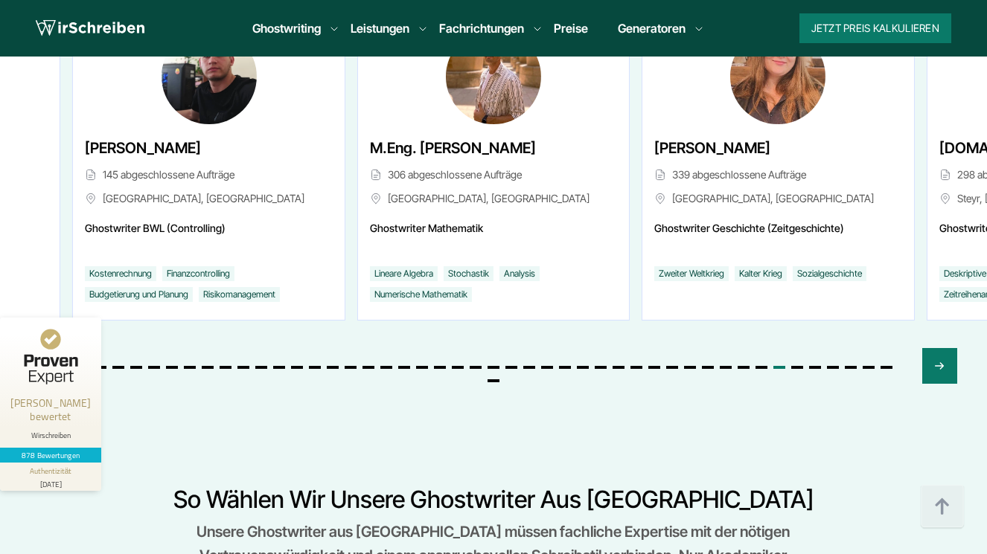
click at [37, 348] on div "Previous slide" at bounding box center [47, 366] width 35 height 36
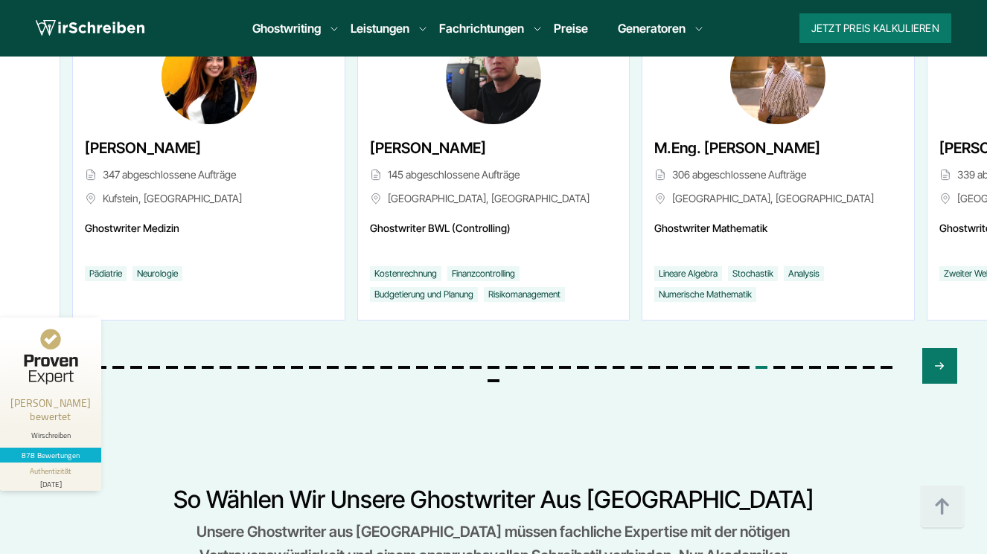
click at [37, 348] on div "Previous slide" at bounding box center [47, 366] width 35 height 36
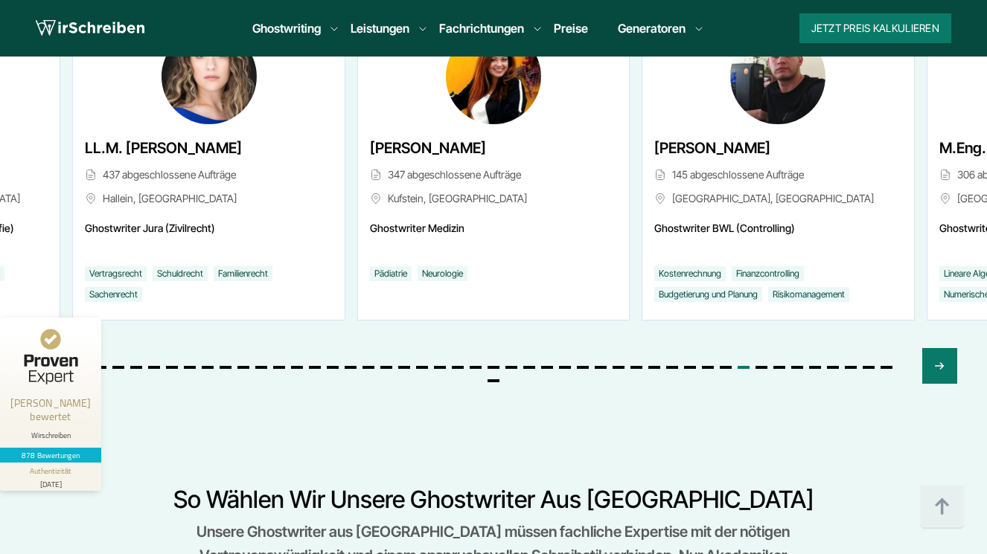
click at [37, 348] on div "Previous slide" at bounding box center [47, 366] width 35 height 36
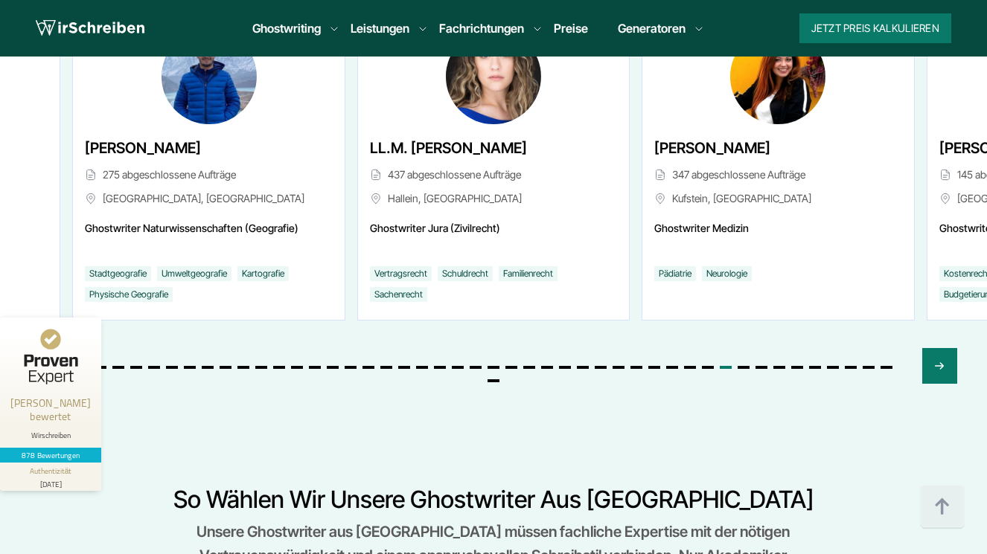
click at [37, 348] on div "Previous slide" at bounding box center [47, 366] width 35 height 36
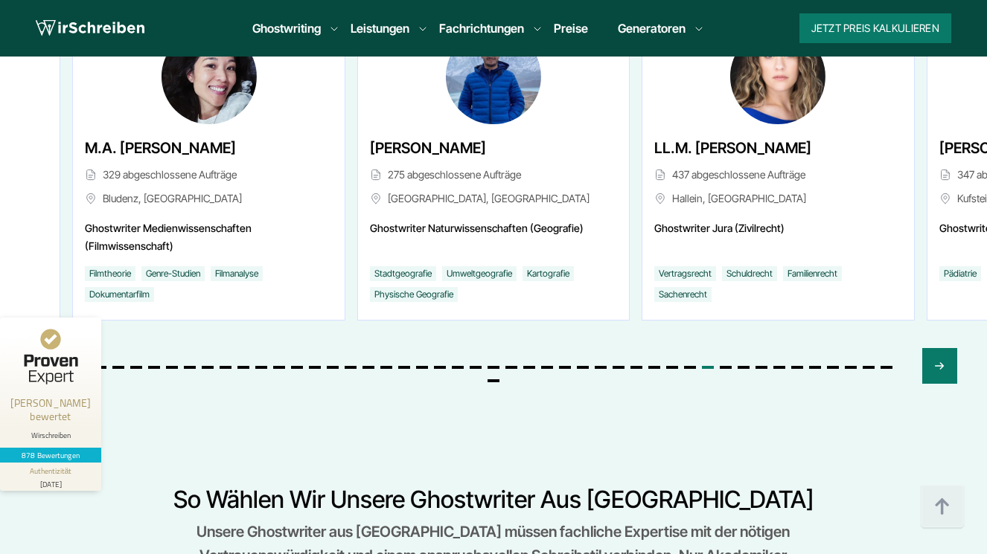
click at [37, 348] on div "Previous slide" at bounding box center [47, 366] width 35 height 36
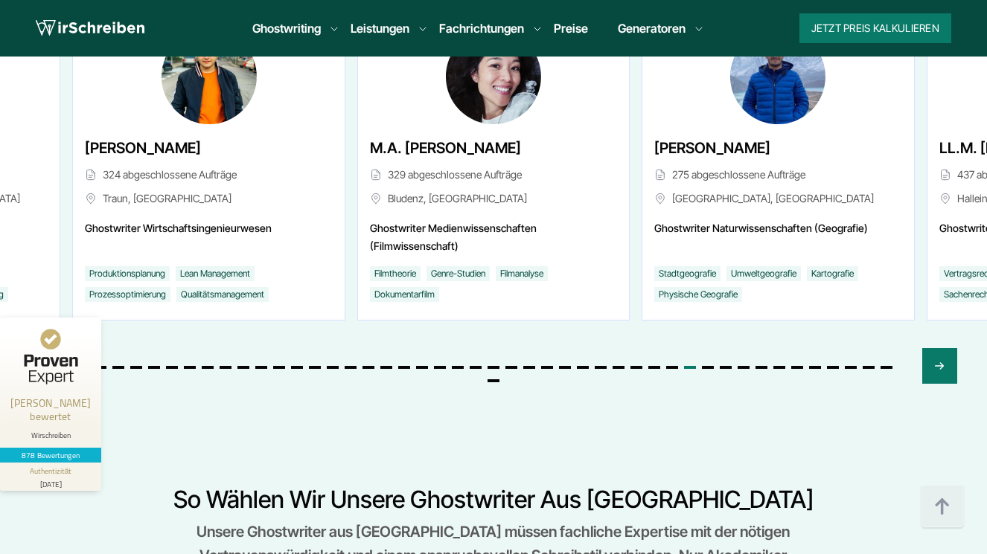
click at [37, 348] on div "Previous slide" at bounding box center [47, 366] width 35 height 36
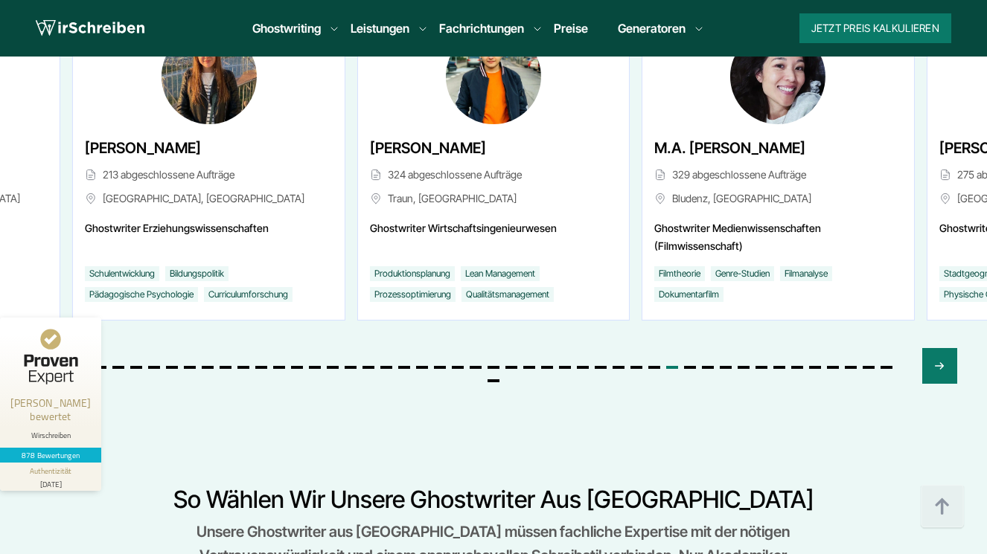
click at [37, 348] on div "Previous slide" at bounding box center [47, 366] width 35 height 36
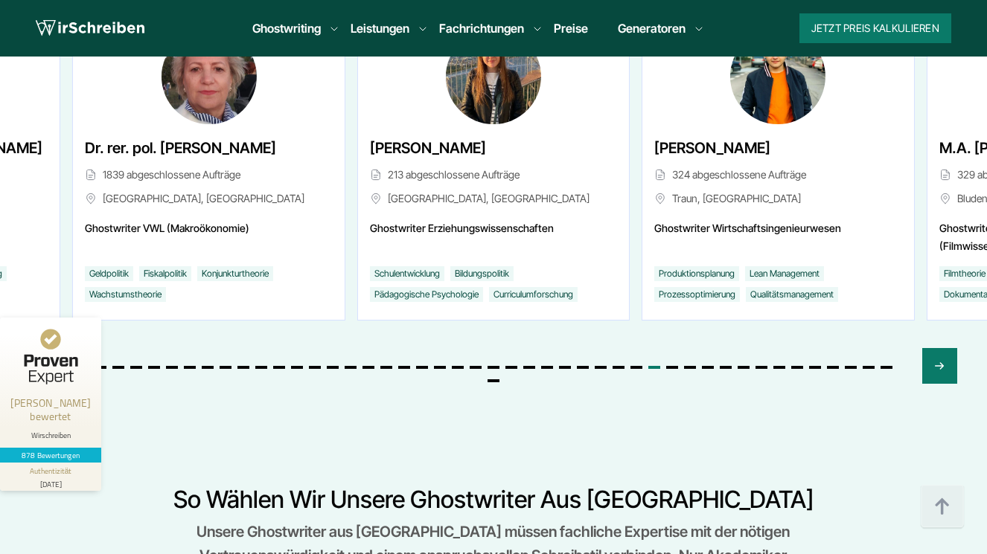
click at [37, 348] on div "Previous slide" at bounding box center [47, 366] width 35 height 36
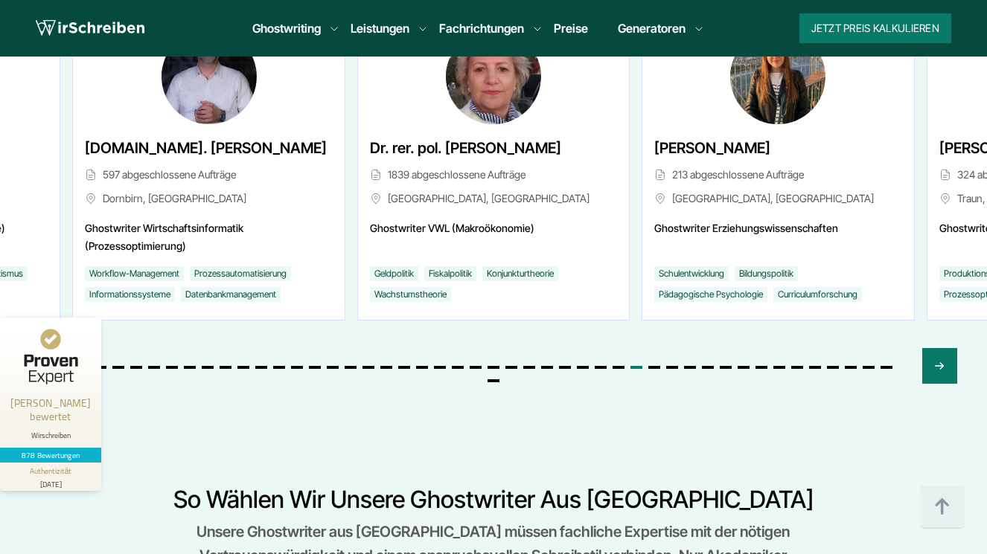
click at [37, 348] on div "Previous slide" at bounding box center [47, 366] width 35 height 36
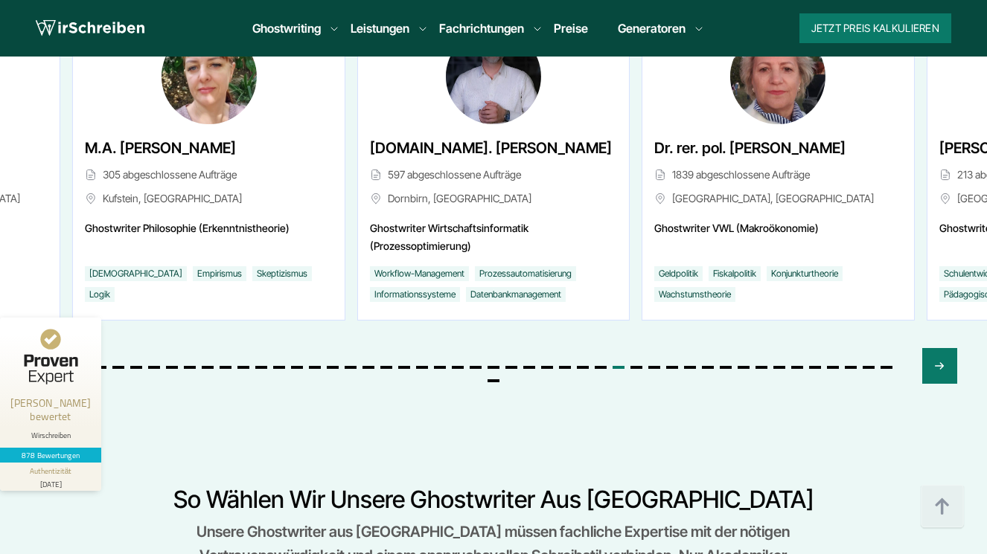
click at [37, 348] on div "Previous slide" at bounding box center [47, 366] width 35 height 36
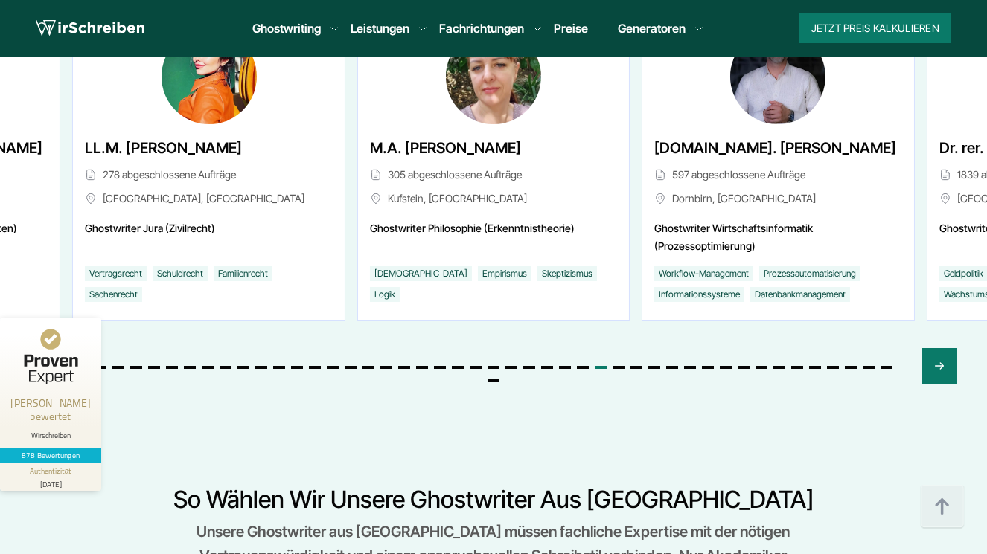
click at [37, 348] on div "Previous slide" at bounding box center [47, 366] width 35 height 36
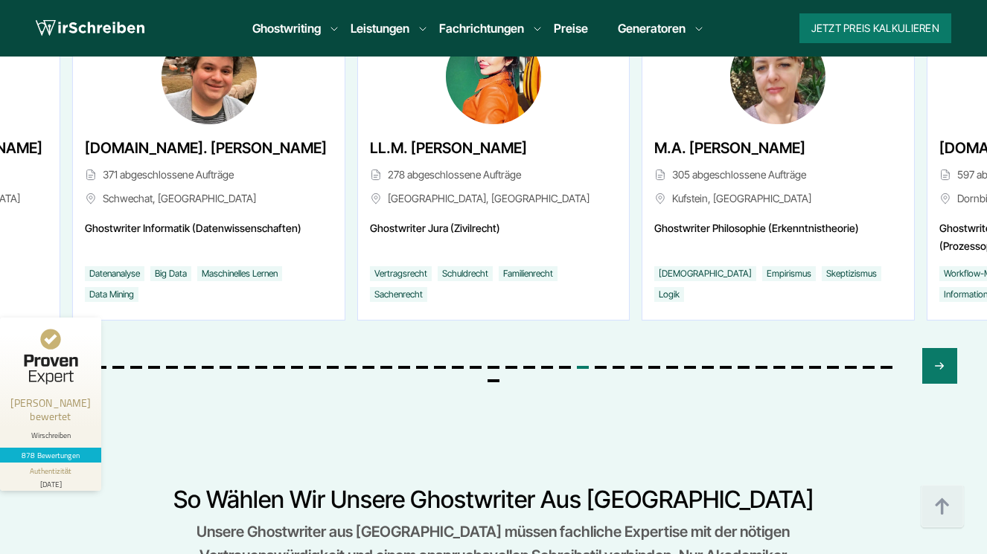
click at [37, 348] on div "Previous slide" at bounding box center [47, 366] width 35 height 36
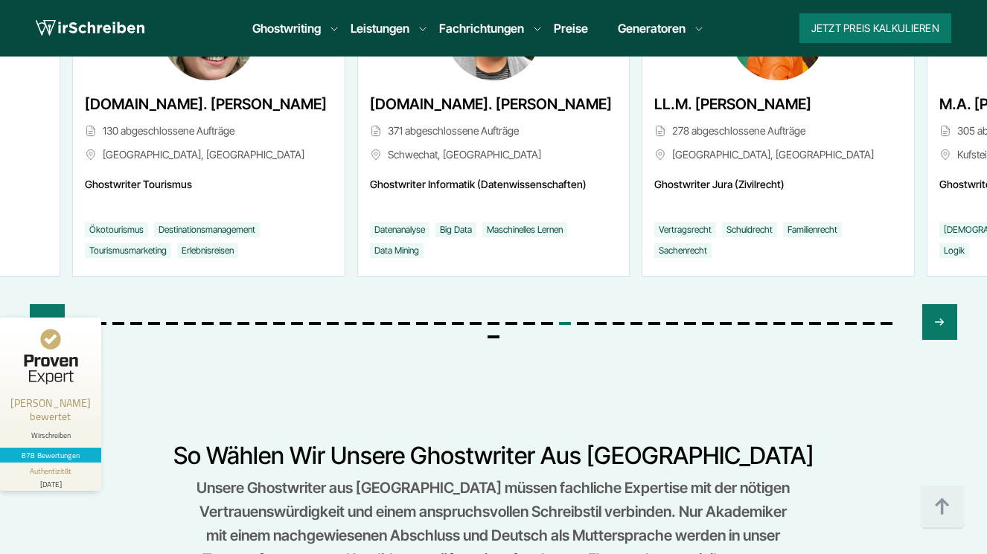
scroll to position [5977, 0]
click at [42, 304] on icon "Previous slide" at bounding box center [48, 322] width 12 height 36
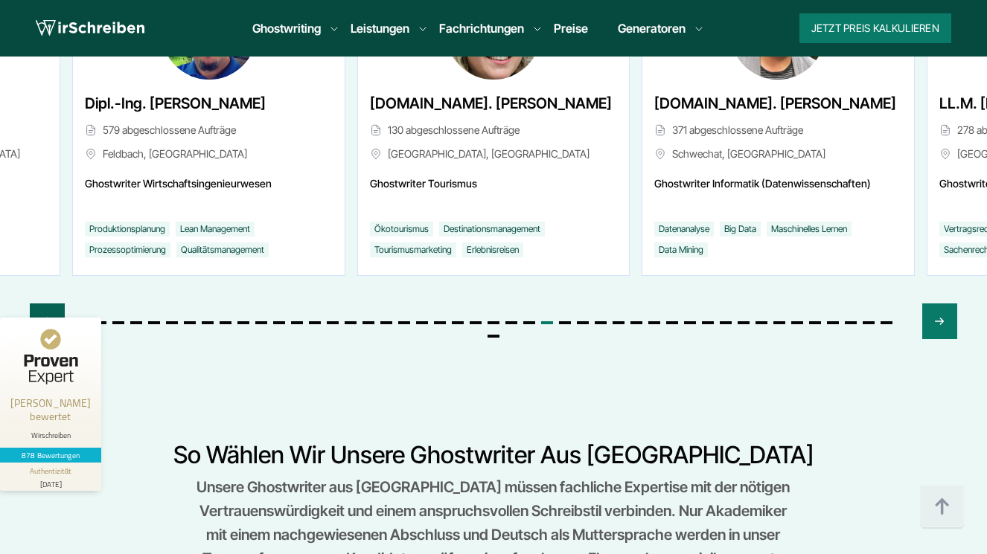
click at [42, 304] on icon "Previous slide" at bounding box center [48, 322] width 12 height 36
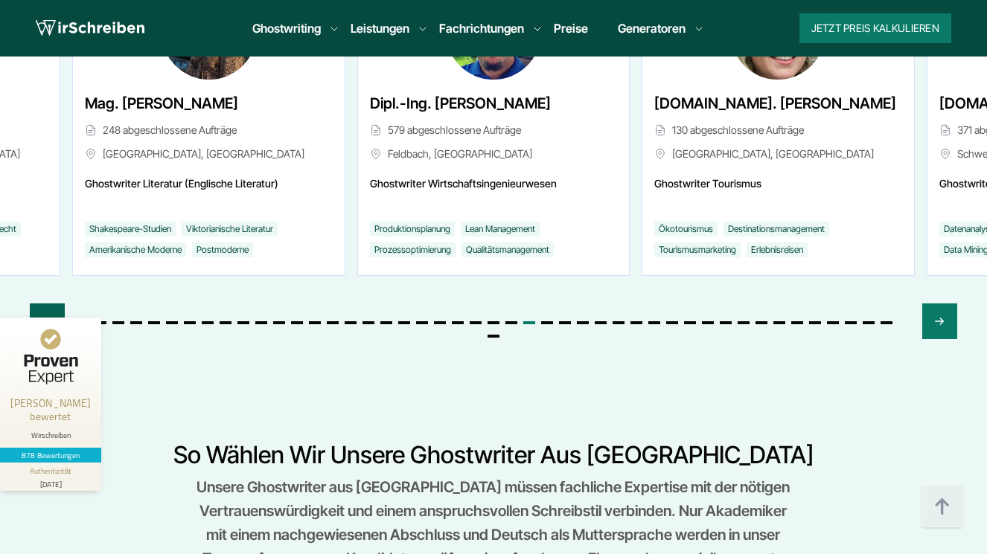
click at [42, 304] on icon "Previous slide" at bounding box center [48, 322] width 12 height 36
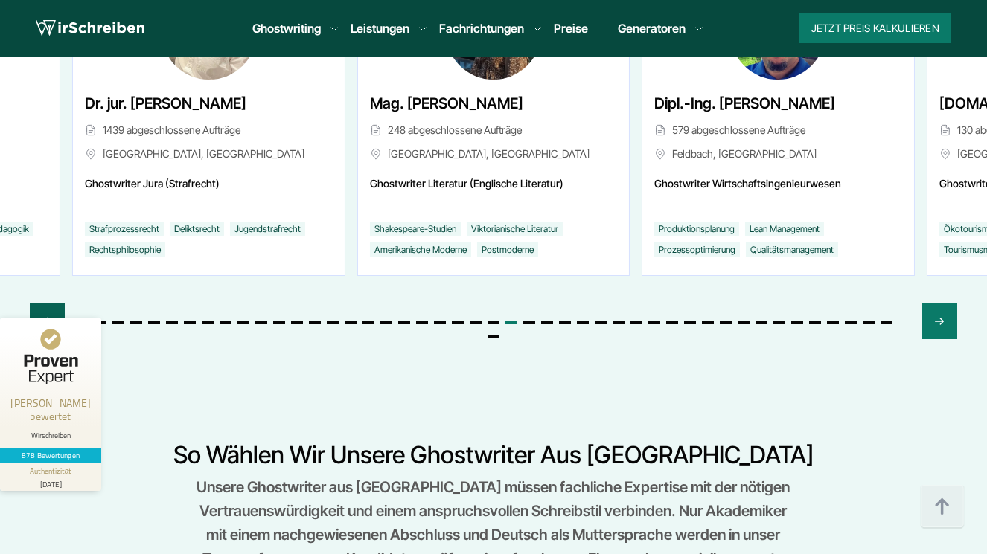
click at [42, 304] on icon "Previous slide" at bounding box center [48, 322] width 12 height 36
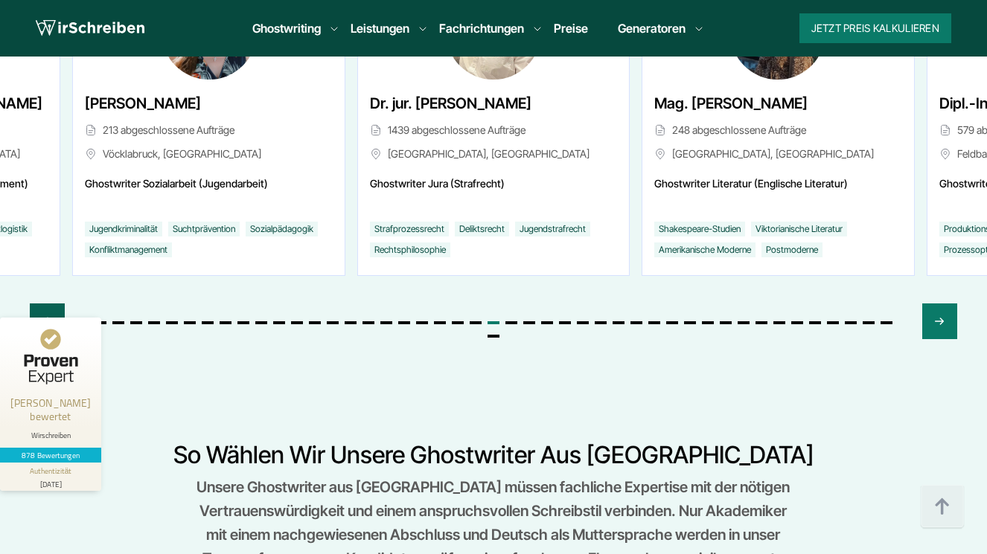
click at [42, 304] on icon "Previous slide" at bounding box center [48, 322] width 12 height 36
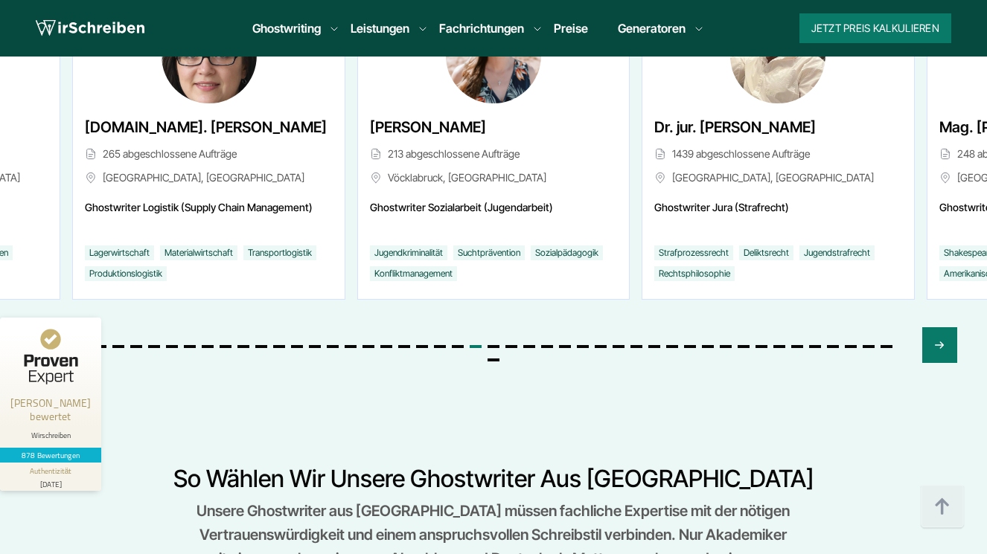
scroll to position [5954, 0]
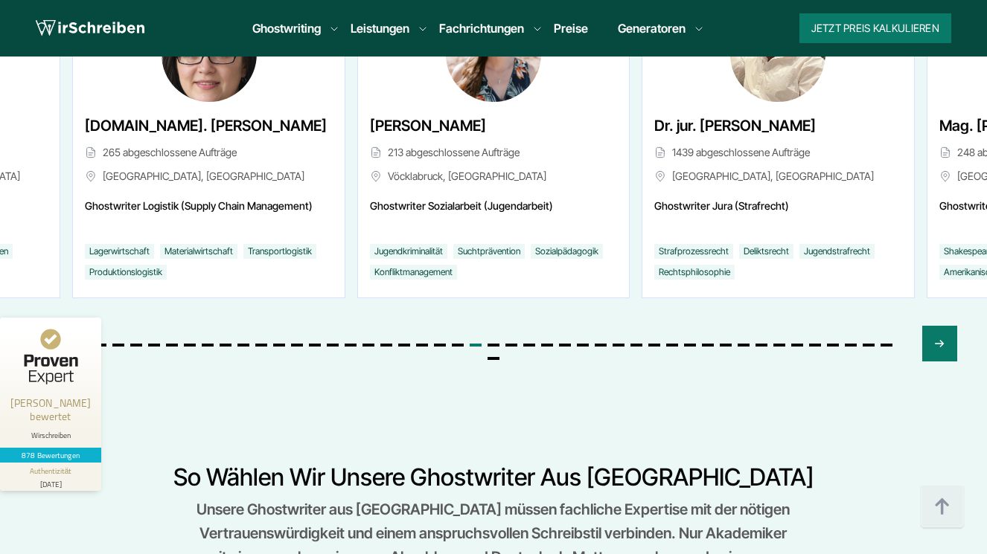
click at [40, 326] on div "Previous slide" at bounding box center [47, 344] width 35 height 36
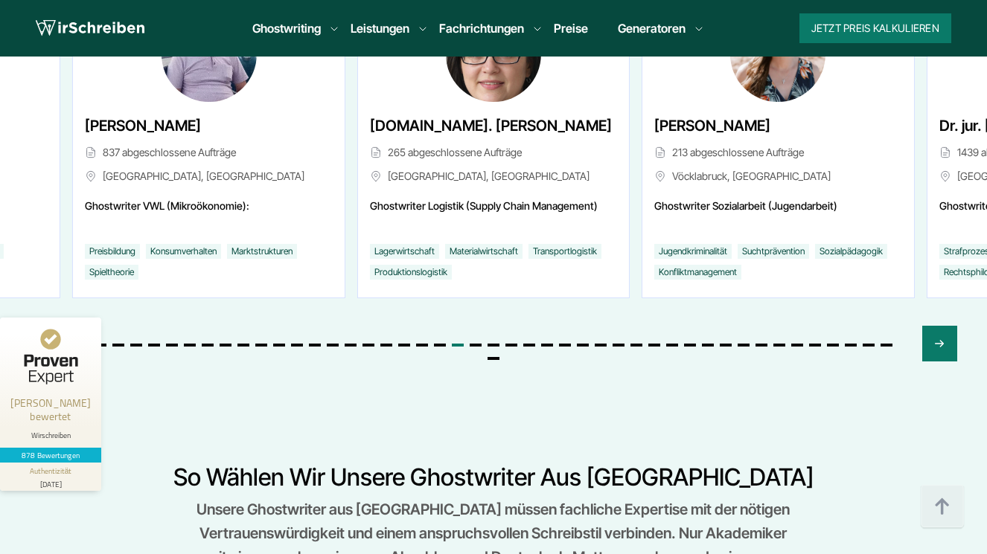
click at [40, 326] on div "Previous slide" at bounding box center [47, 344] width 35 height 36
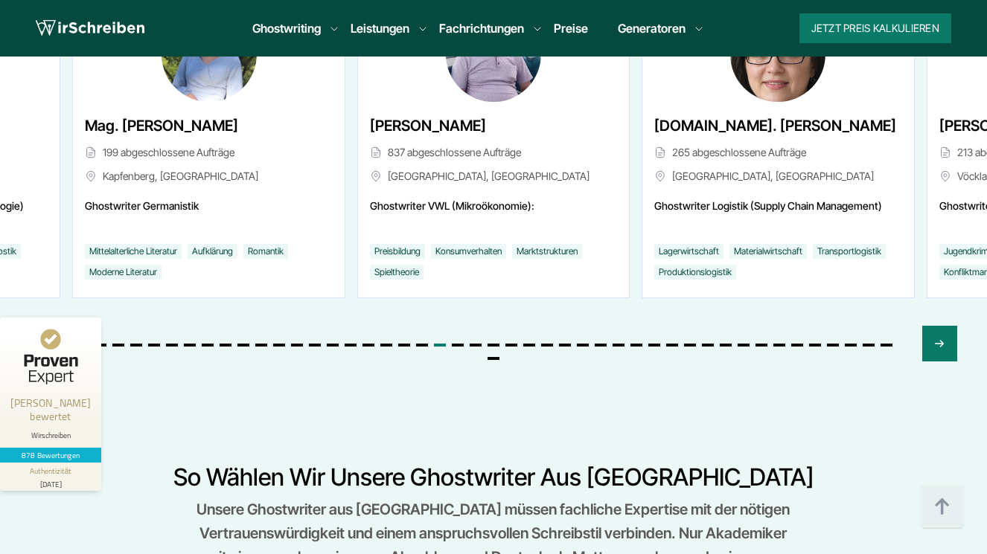
click at [40, 326] on div "Previous slide" at bounding box center [47, 344] width 35 height 36
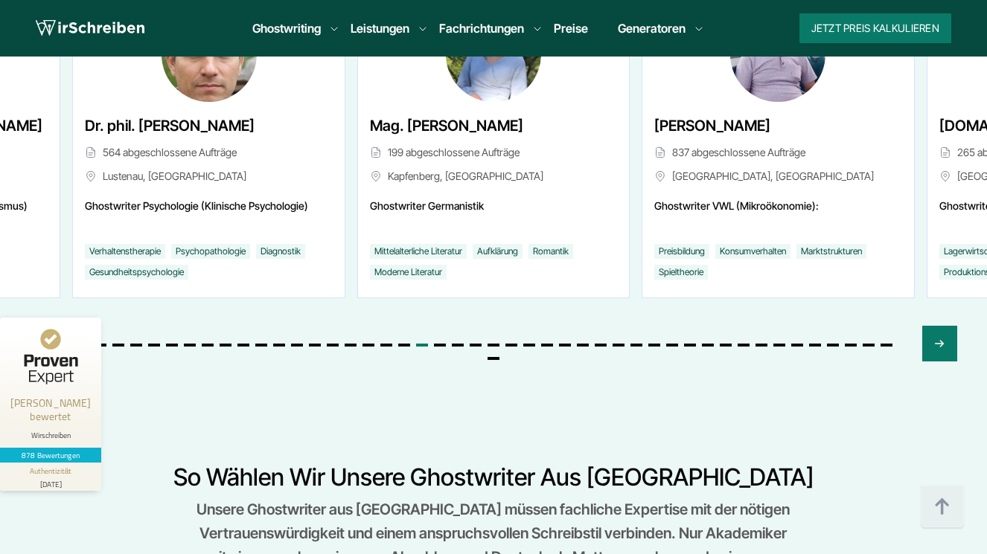
click at [40, 326] on div "Previous slide" at bounding box center [47, 344] width 35 height 36
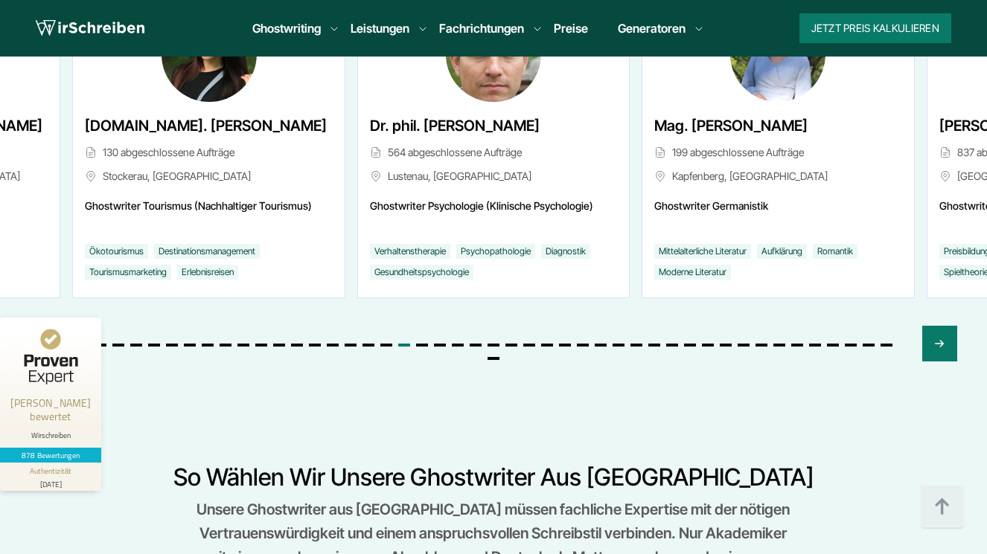
click at [40, 326] on div "Previous slide" at bounding box center [47, 344] width 35 height 36
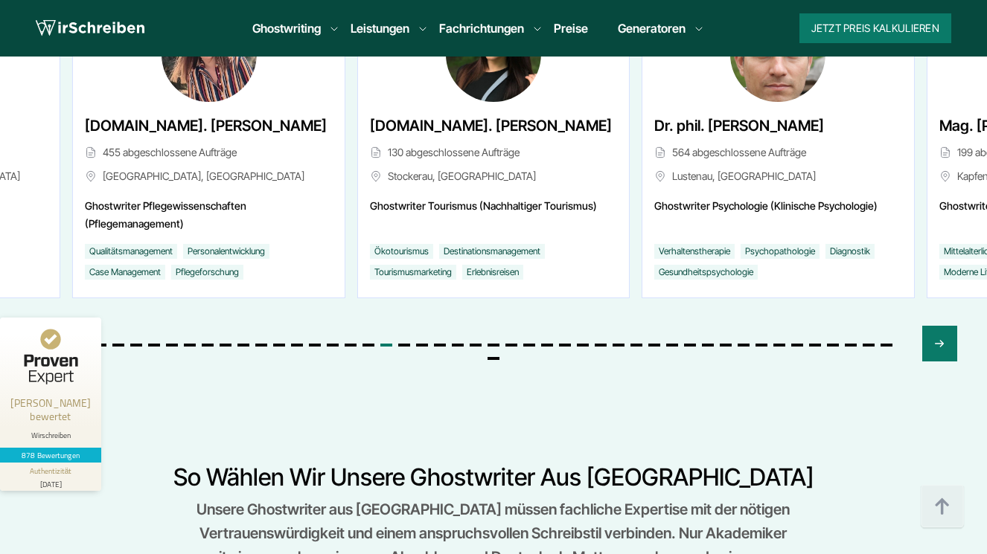
click at [40, 326] on div "Previous slide" at bounding box center [47, 344] width 35 height 36
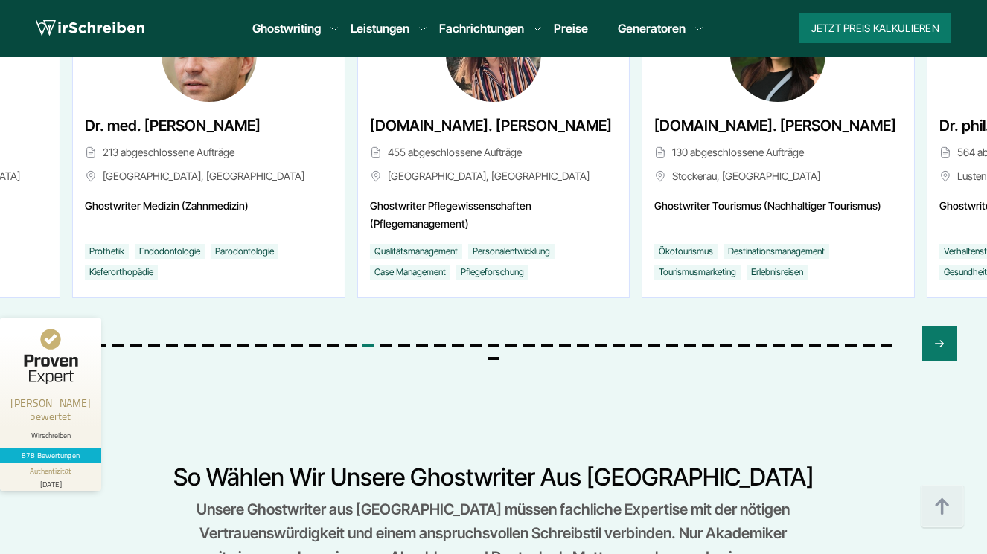
click at [40, 326] on div "Previous slide" at bounding box center [47, 344] width 35 height 36
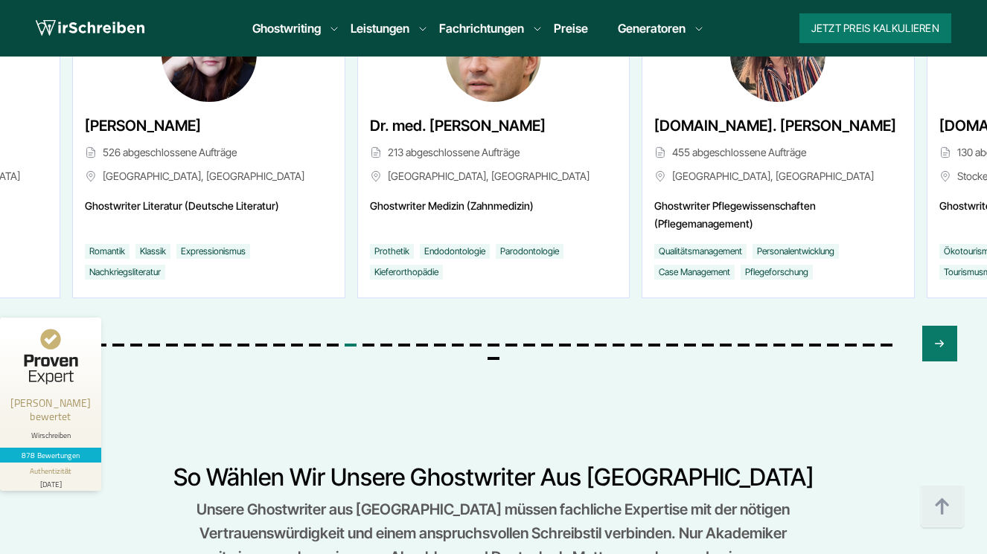
click at [40, 326] on div "Previous slide" at bounding box center [47, 344] width 35 height 36
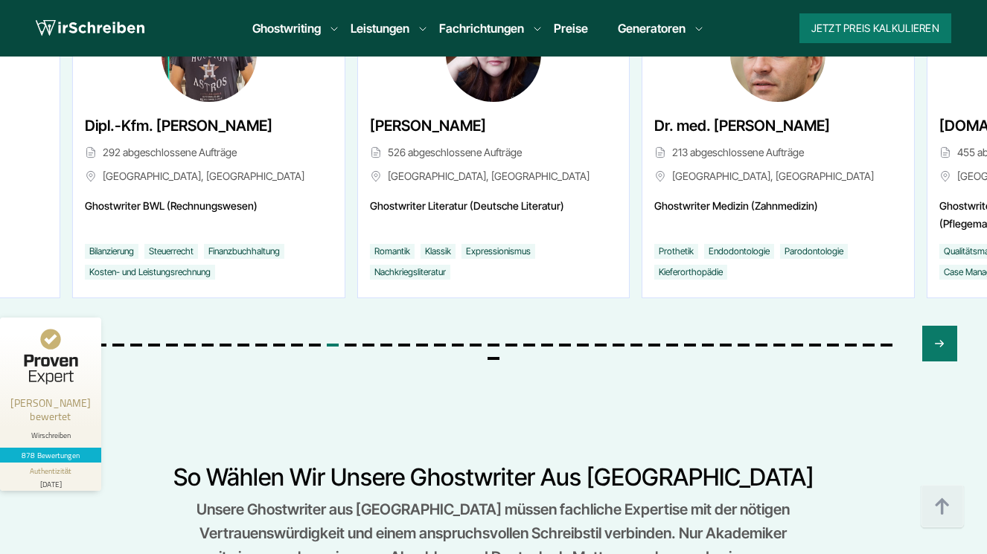
click at [40, 326] on div "Previous slide" at bounding box center [47, 344] width 35 height 36
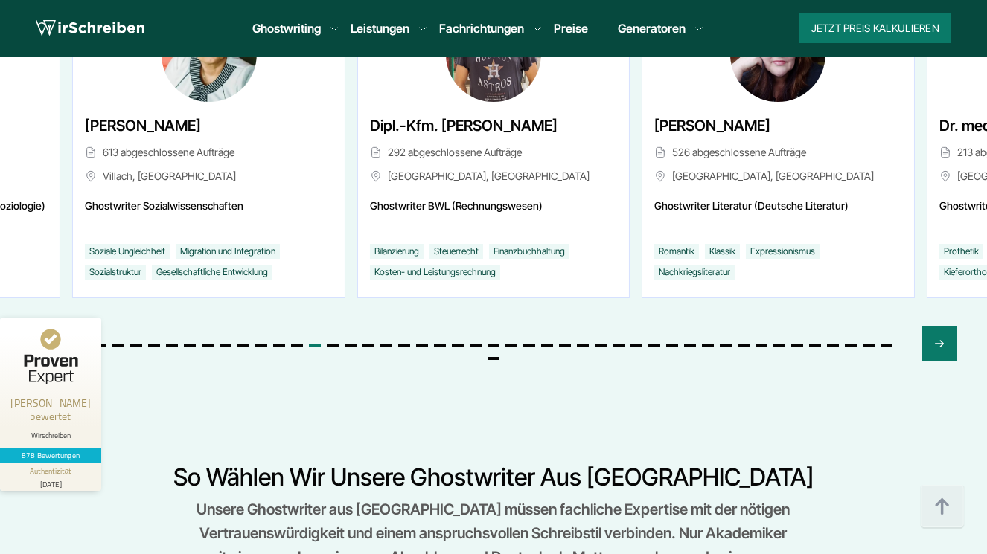
click at [40, 326] on div "Previous slide" at bounding box center [47, 344] width 35 height 36
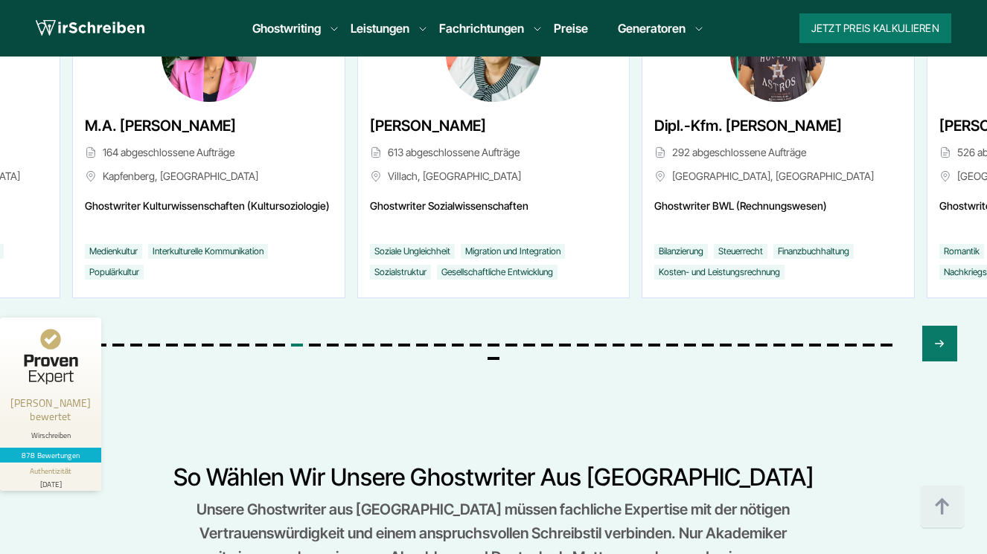
click at [40, 326] on div "Previous slide" at bounding box center [47, 344] width 35 height 36
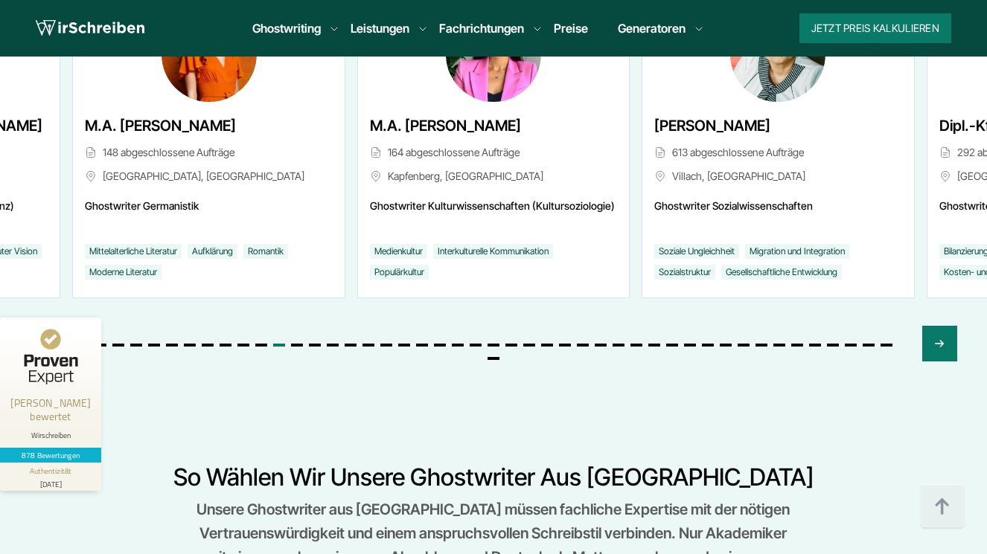
click at [40, 326] on div "Previous slide" at bounding box center [47, 344] width 35 height 36
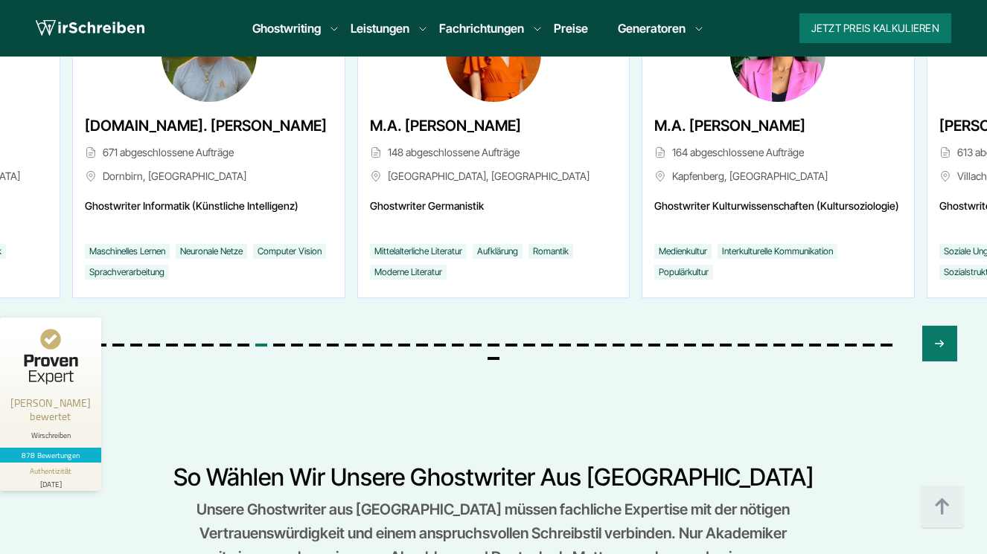
click at [40, 326] on div "Previous slide" at bounding box center [47, 344] width 35 height 36
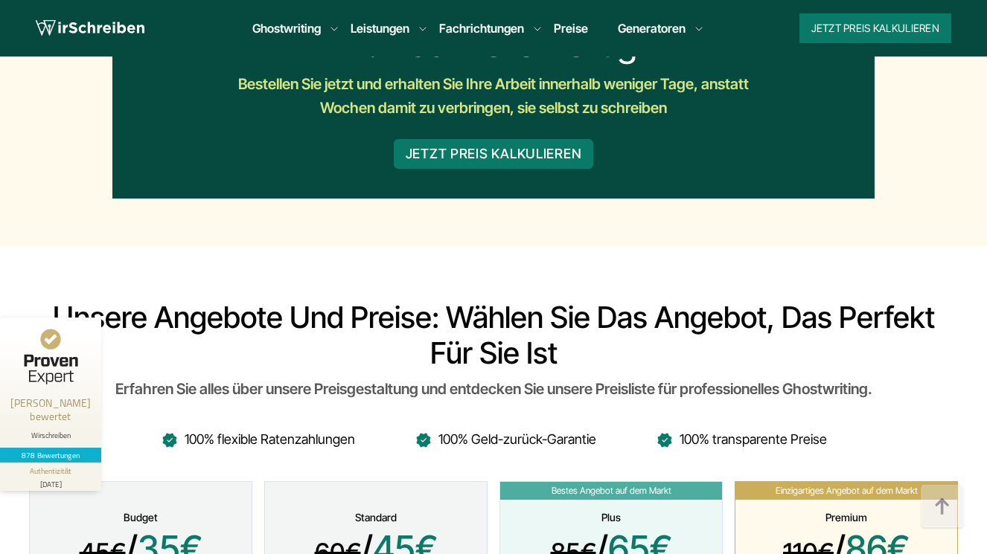
scroll to position [3631, 0]
